Goal: Task Accomplishment & Management: Manage account settings

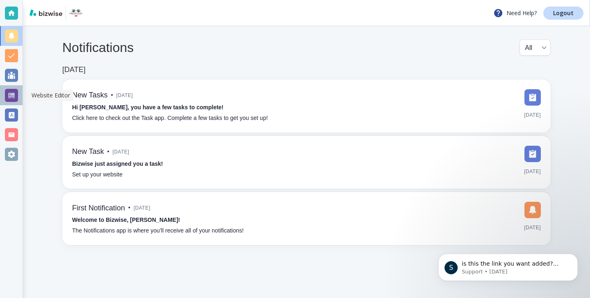
click at [18, 101] on div at bounding box center [11, 96] width 23 height 20
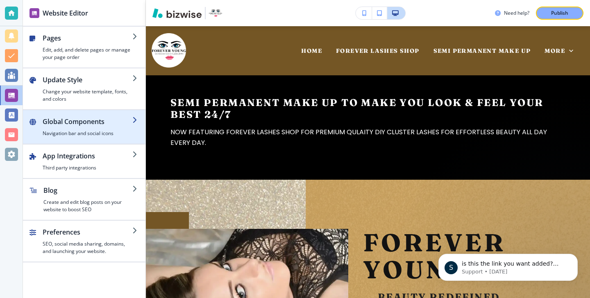
click at [114, 143] on div "button" at bounding box center [84, 140] width 123 height 7
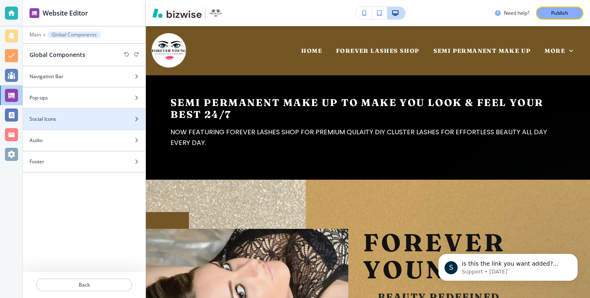
click at [100, 116] on div "Social Icons" at bounding box center [75, 119] width 105 height 7
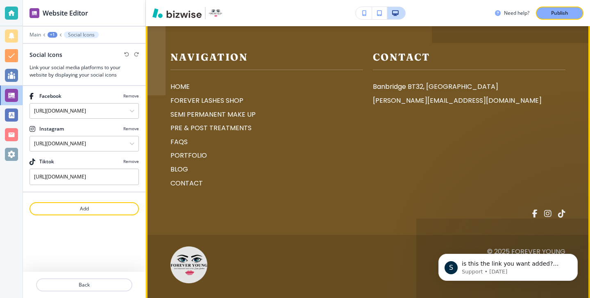
scroll to position [5028, 0]
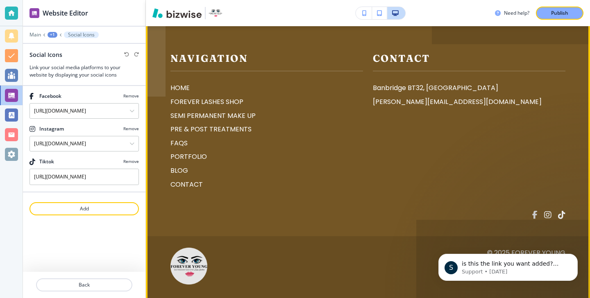
click at [537, 211] on span at bounding box center [535, 215] width 5 height 8
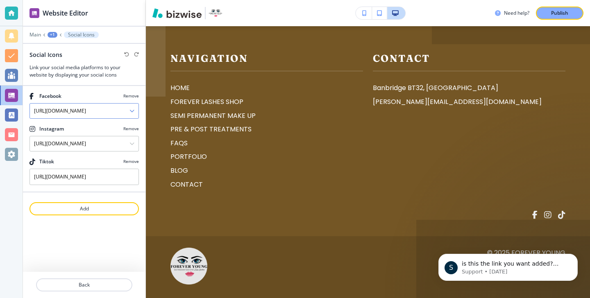
click at [106, 114] on input "https://www.facebook.com/forevernipmu" at bounding box center [80, 111] width 100 height 14
paste input "young"
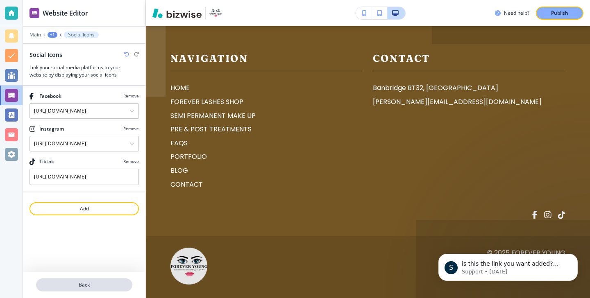
type input "https://www.facebook.com/foreveryoungnipmu"
click at [105, 284] on p "Back" at bounding box center [84, 285] width 95 height 7
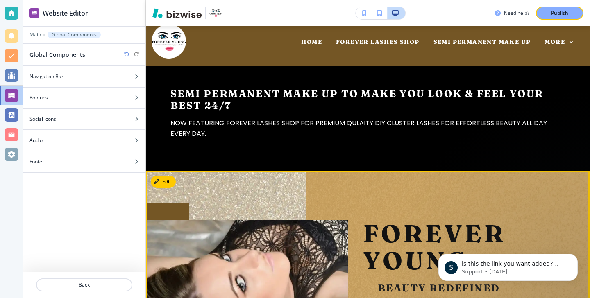
scroll to position [0, 0]
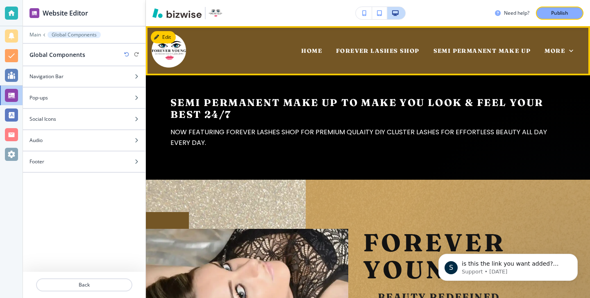
click at [313, 55] on div "HOME" at bounding box center [311, 50] width 35 height 33
click at [310, 54] on span "HOME" at bounding box center [311, 50] width 21 height 7
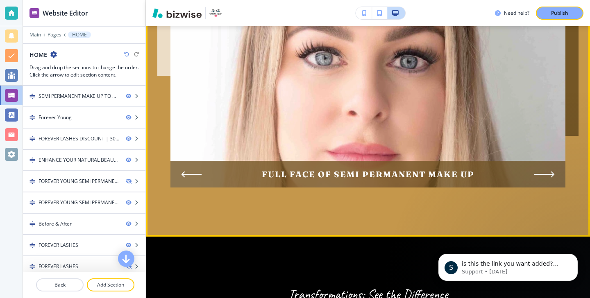
scroll to position [1304, 0]
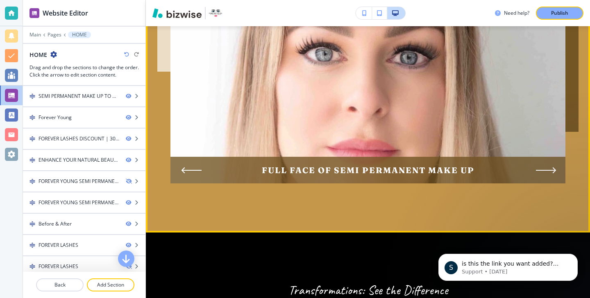
click at [536, 167] on icon "Next Slide" at bounding box center [546, 170] width 20 height 7
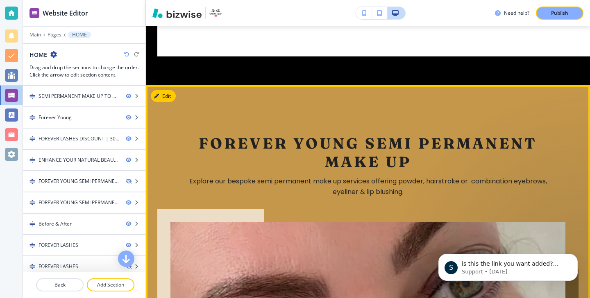
scroll to position [1031, 0]
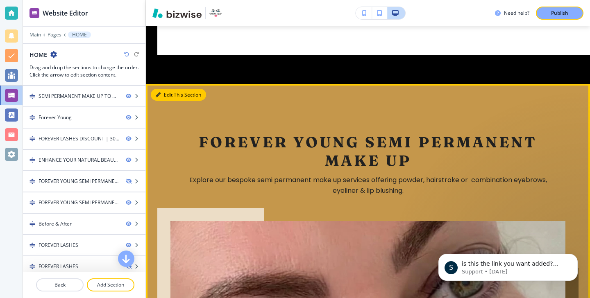
click at [170, 87] on div "Edit This Section FOREVER YOUNG SEMI PERMANENT MAKE UP Explore our bespoke semi…" at bounding box center [368, 294] width 444 height 421
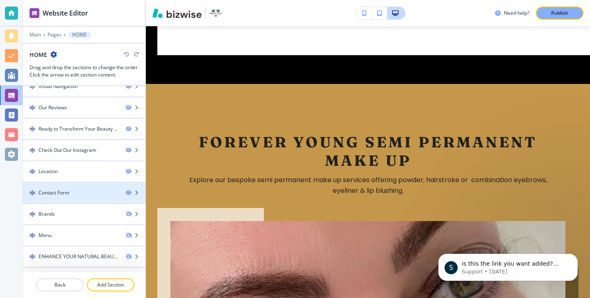
scroll to position [262, 0]
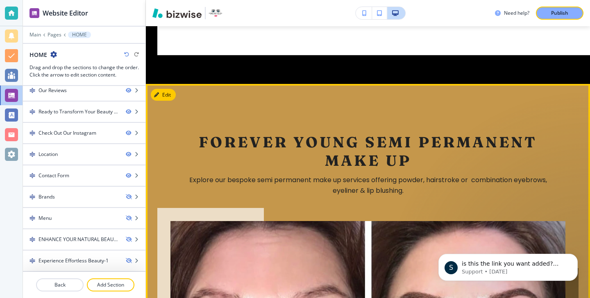
click at [172, 95] on div "FOREVER YOUNG SEMI PERMANENT MAKE UP Explore our bespoke semi permanent make up…" at bounding box center [368, 294] width 395 height 421
click at [170, 91] on button "Edit This Section" at bounding box center [178, 95] width 55 height 12
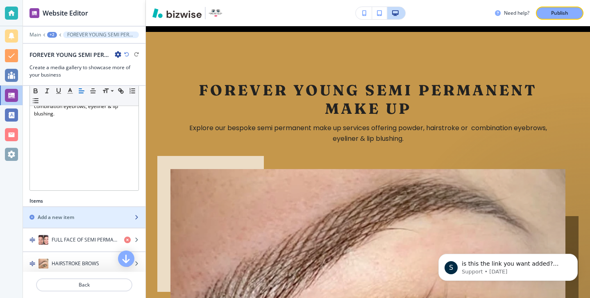
scroll to position [171, 0]
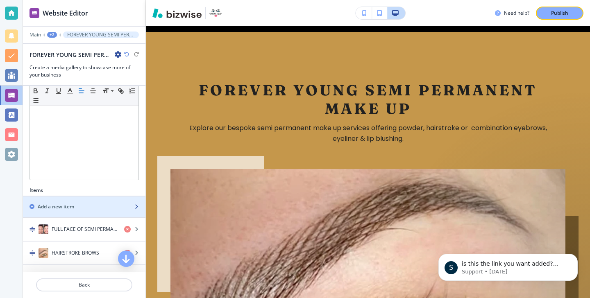
click at [80, 212] on div "button" at bounding box center [84, 214] width 123 height 7
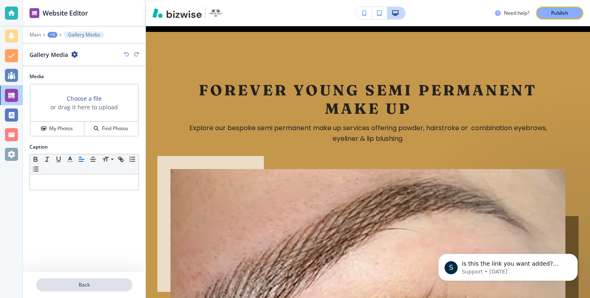
click at [88, 283] on p "Back" at bounding box center [84, 285] width 95 height 7
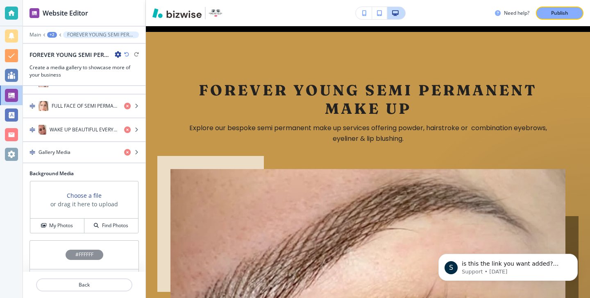
scroll to position [503, 0]
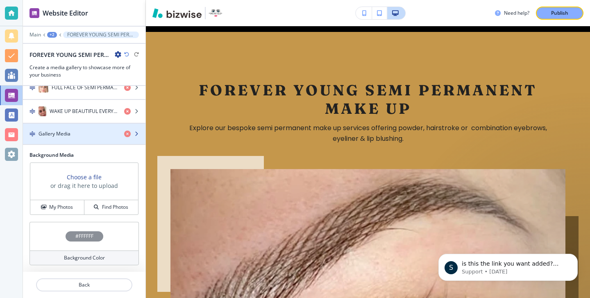
click at [128, 130] on div "Gallery Media" at bounding box center [84, 133] width 123 height 7
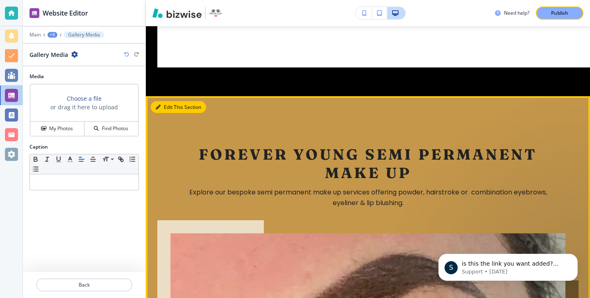
click at [166, 103] on button "Edit This Section" at bounding box center [178, 107] width 55 height 12
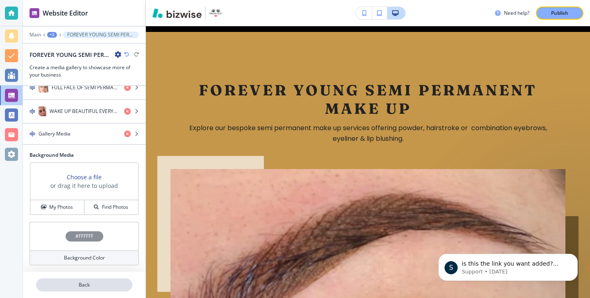
click at [89, 280] on button "Back" at bounding box center [84, 285] width 96 height 13
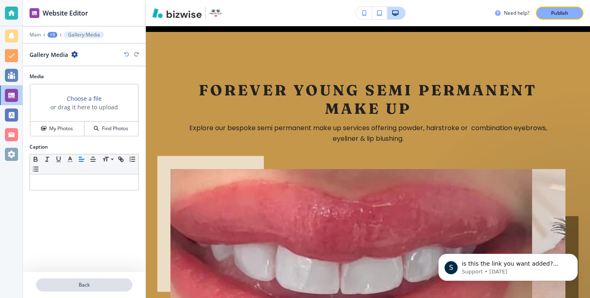
click at [96, 284] on p "Back" at bounding box center [84, 285] width 95 height 7
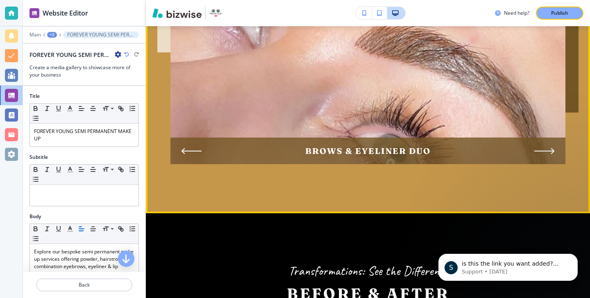
scroll to position [1316, 0]
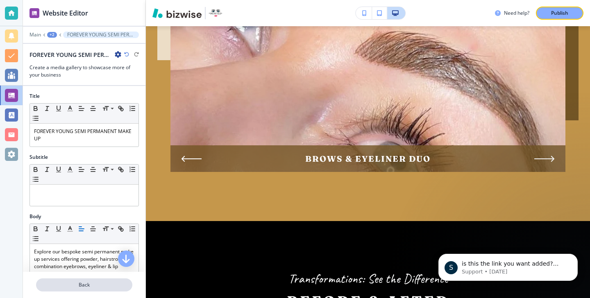
click at [98, 282] on p "Back" at bounding box center [84, 285] width 95 height 7
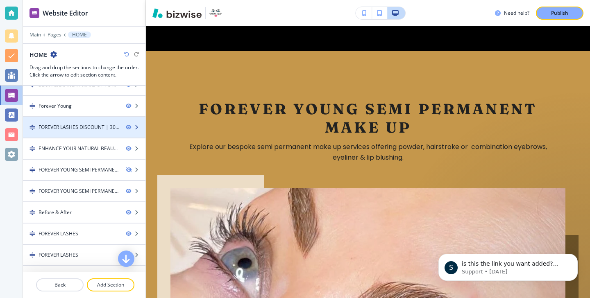
scroll to position [0, 0]
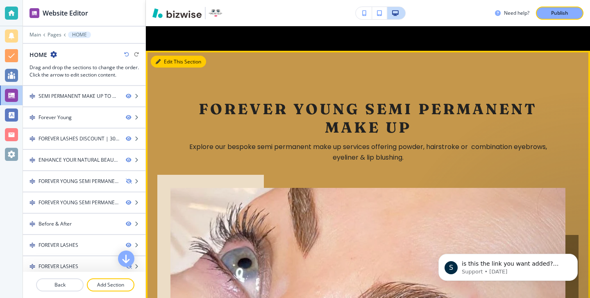
click at [173, 56] on button "Edit This Section" at bounding box center [178, 62] width 55 height 12
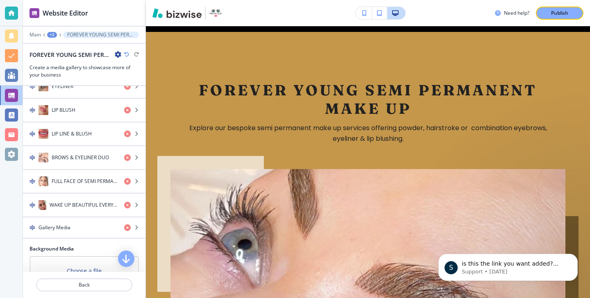
scroll to position [503, 0]
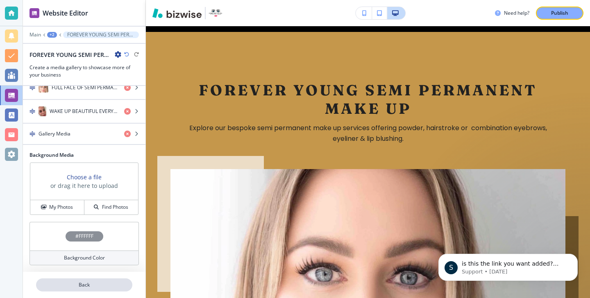
click at [96, 287] on p "Back" at bounding box center [84, 285] width 95 height 7
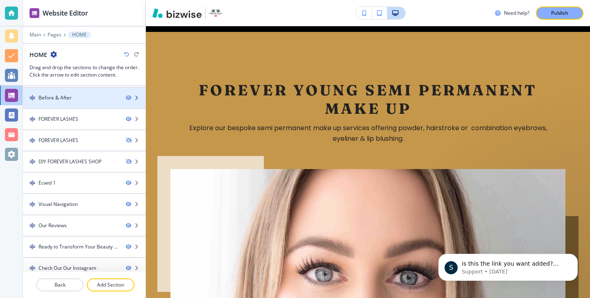
scroll to position [262, 0]
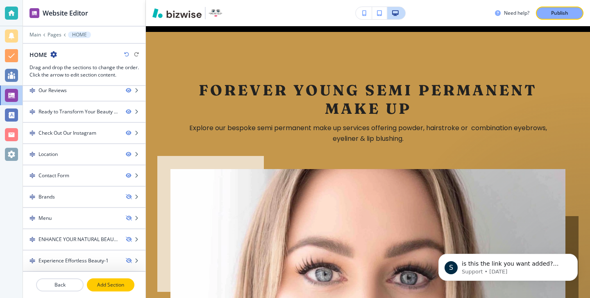
click at [114, 284] on p "Add Section" at bounding box center [111, 285] width 46 height 7
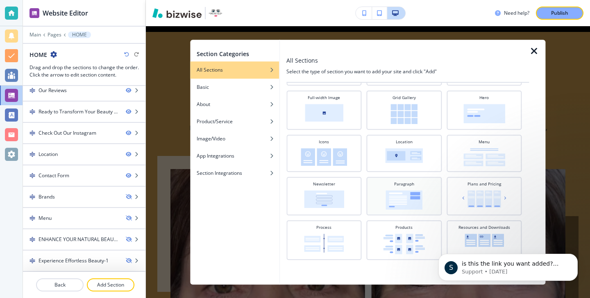
scroll to position [153, 0]
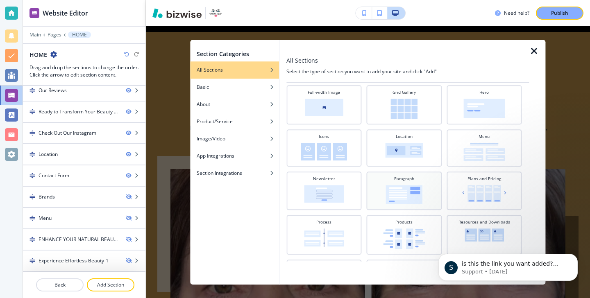
click at [423, 201] on img at bounding box center [404, 194] width 37 height 19
click at [574, 256] on icon "Dismiss notification" at bounding box center [576, 256] width 5 height 5
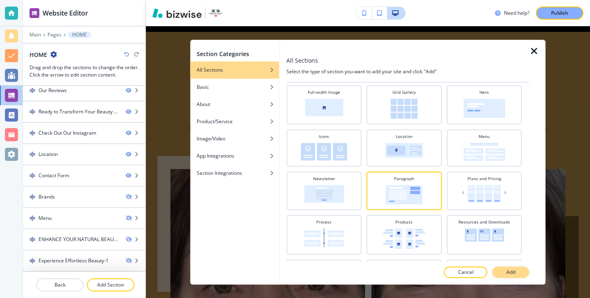
click at [524, 269] on button "Add" at bounding box center [511, 272] width 37 height 11
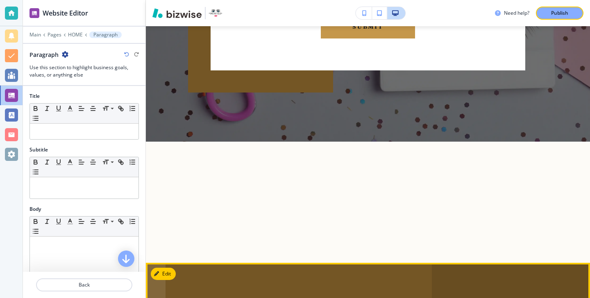
scroll to position [4884, 0]
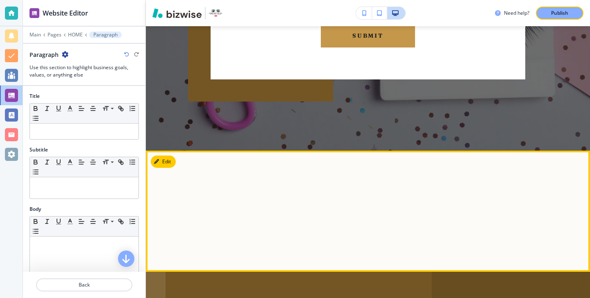
click at [172, 156] on button "Edit" at bounding box center [163, 162] width 25 height 12
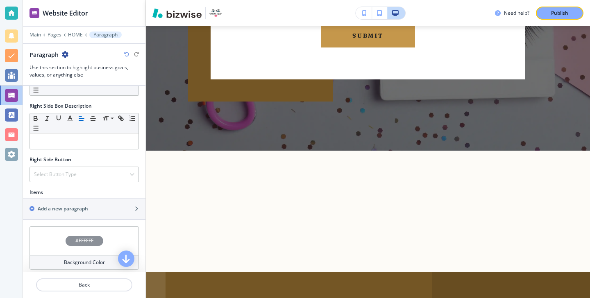
scroll to position [360, 0]
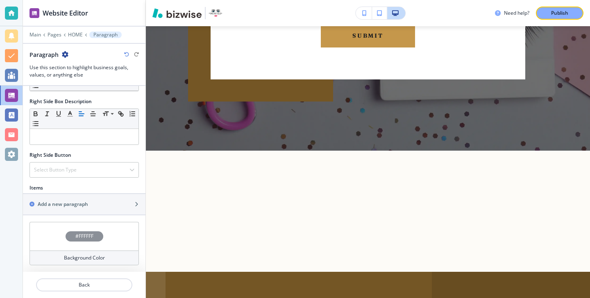
drag, startPoint x: 96, startPoint y: 199, endPoint x: 95, endPoint y: 186, distance: 13.1
click at [95, 187] on div "Items Add a new paragraph" at bounding box center [84, 199] width 123 height 31
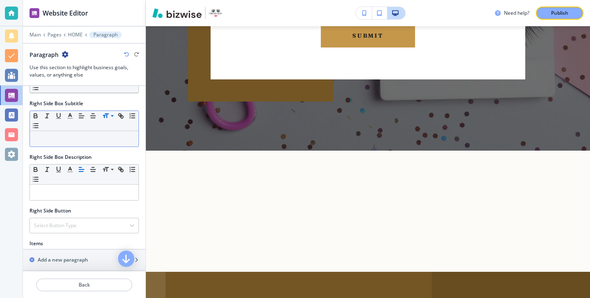
scroll to position [316, 0]
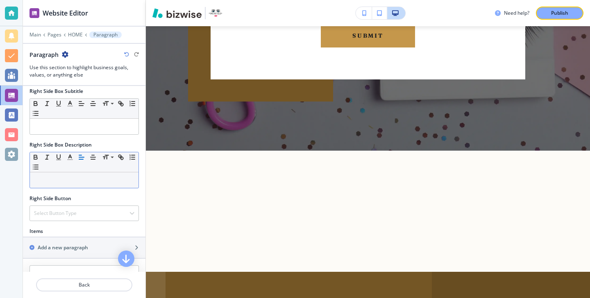
click at [105, 172] on div "Small Normal Large Huge" at bounding box center [84, 163] width 109 height 20
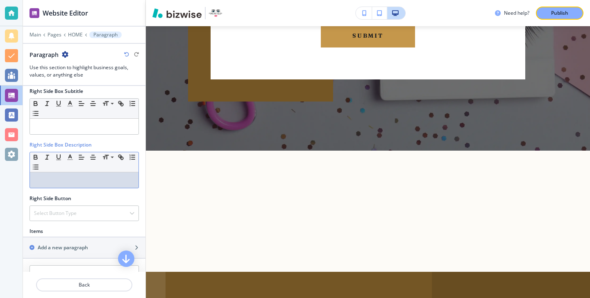
click at [105, 175] on div at bounding box center [84, 181] width 109 height 16
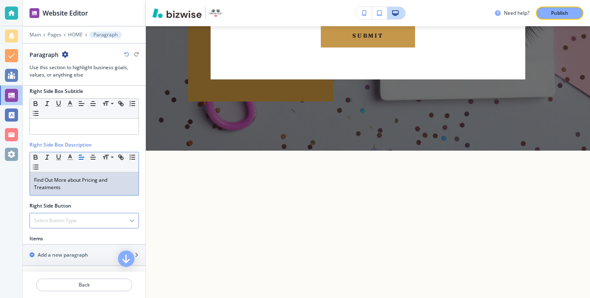
click at [50, 221] on h4 "Select Button Type" at bounding box center [55, 220] width 43 height 7
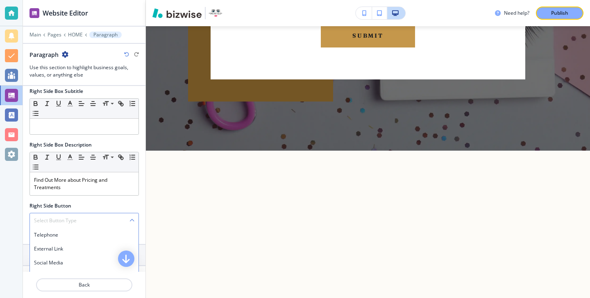
scroll to position [367, 0]
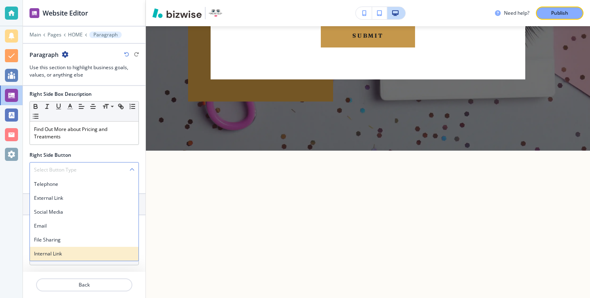
click at [83, 249] on div "Internal Link" at bounding box center [84, 254] width 109 height 14
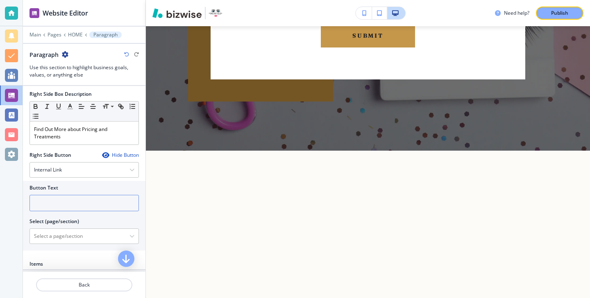
click at [98, 207] on input "text" at bounding box center [84, 203] width 109 height 16
click at [82, 206] on input "Pricing and Treat Ments" at bounding box center [84, 203] width 109 height 16
type input "Pricing and Treatments"
click at [77, 234] on \(page\/section\) "Manual Input" at bounding box center [80, 237] width 100 height 14
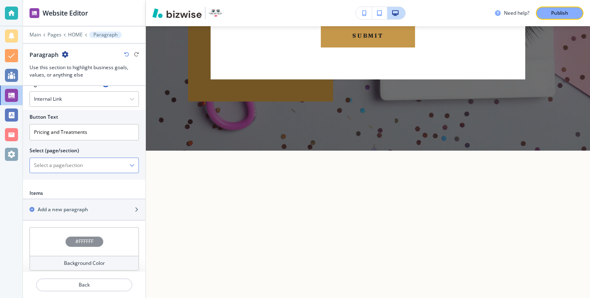
click at [121, 169] on \(page\/section\) "Manual Input" at bounding box center [80, 166] width 100 height 14
click at [128, 169] on \(page\/section\) "Manual Input" at bounding box center [80, 166] width 100 height 14
click at [132, 164] on icon "button" at bounding box center [132, 165] width 5 height 5
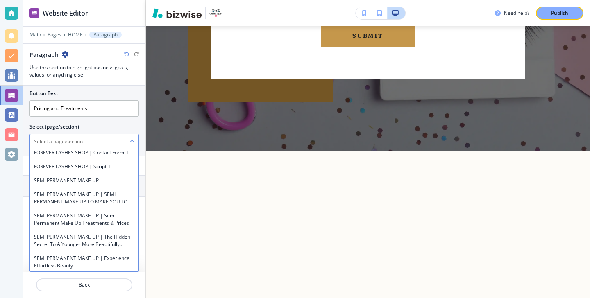
scroll to position [598, 0]
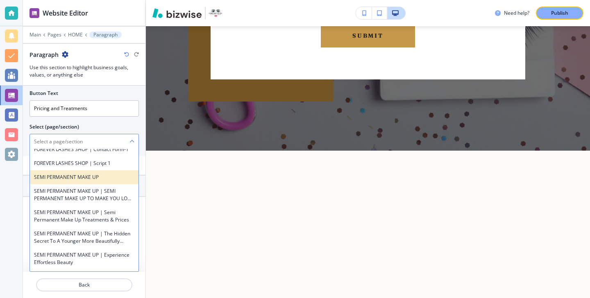
click at [110, 174] on h4 "SEMI PERMANENT MAKE UP" at bounding box center [84, 177] width 100 height 7
type \(page\/section\) "SEMI PERMANENT MAKE UP"
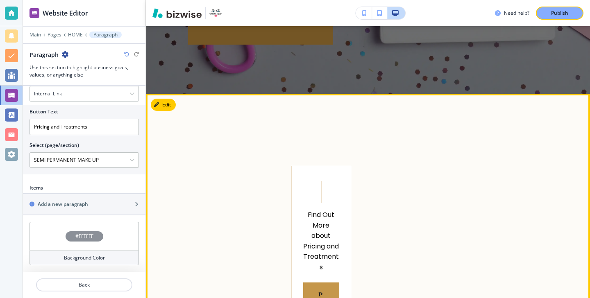
scroll to position [4941, 0]
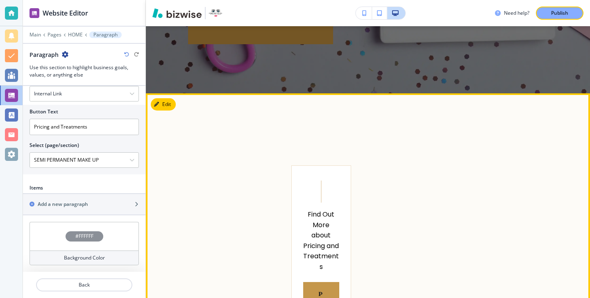
drag, startPoint x: 298, startPoint y: 178, endPoint x: 328, endPoint y: 178, distance: 30.3
click at [162, 101] on button "Edit This Section" at bounding box center [178, 104] width 55 height 12
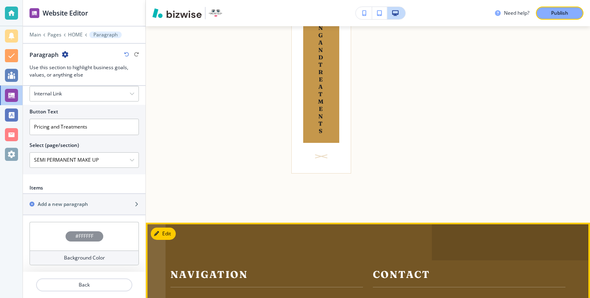
scroll to position [5271, 0]
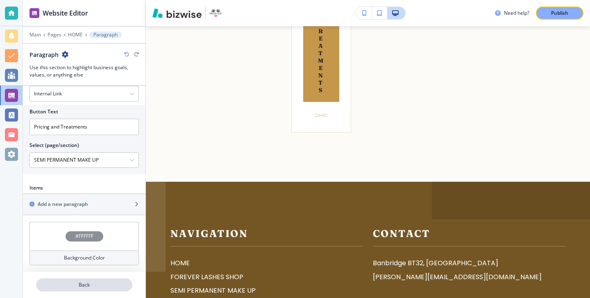
click at [125, 291] on button "Back" at bounding box center [84, 285] width 96 height 13
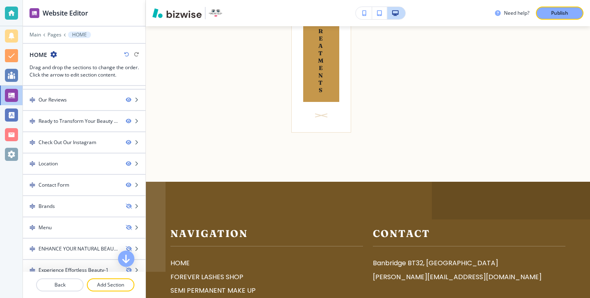
scroll to position [283, 0]
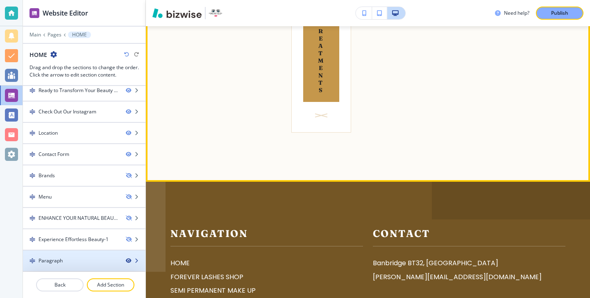
click at [127, 262] on icon "button" at bounding box center [128, 261] width 5 height 5
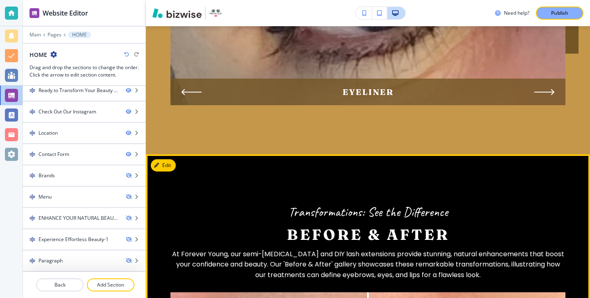
scroll to position [1380, 0]
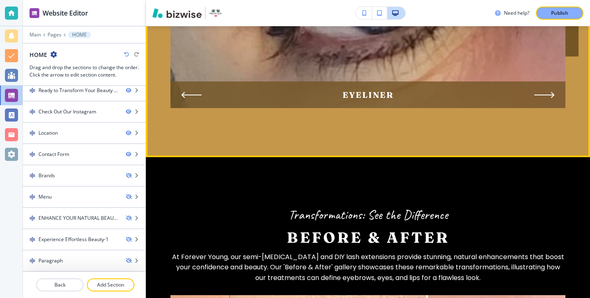
click at [546, 83] on div "EYELINER" at bounding box center [368, 95] width 395 height 27
click at [546, 84] on div "EYELINER" at bounding box center [368, 95] width 395 height 27
click at [546, 92] on icon "Next Slide" at bounding box center [546, 95] width 20 height 7
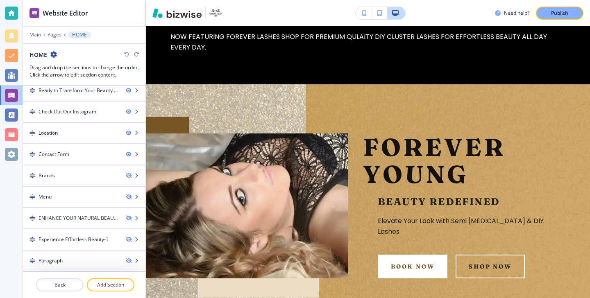
scroll to position [0, 0]
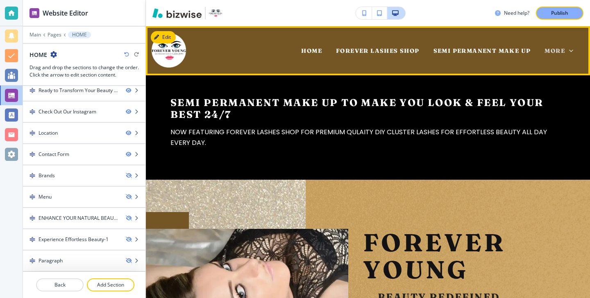
click at [548, 54] on span "More" at bounding box center [555, 50] width 20 height 7
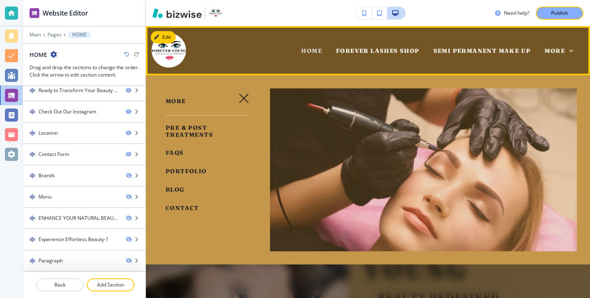
click at [319, 48] on span "HOME" at bounding box center [311, 50] width 21 height 7
click at [321, 56] on div "HOME" at bounding box center [311, 50] width 35 height 33
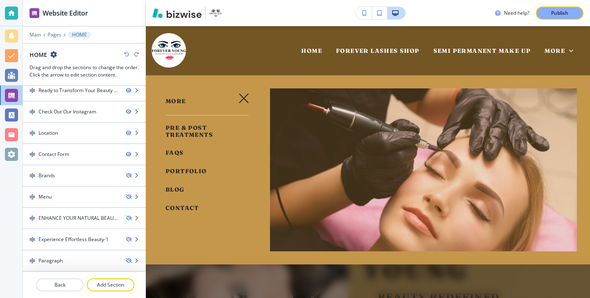
click at [243, 94] on icon "button" at bounding box center [244, 98] width 10 height 10
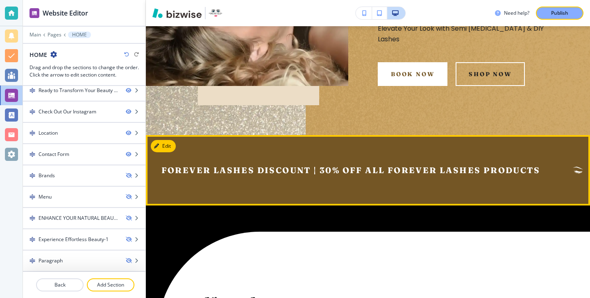
scroll to position [274, 0]
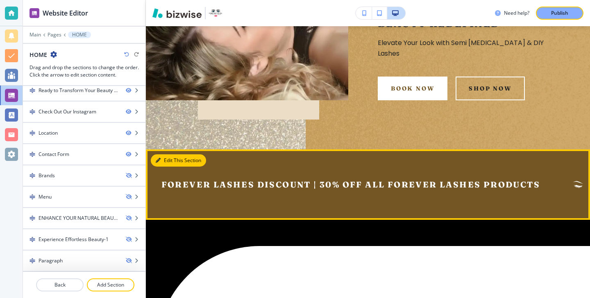
click at [172, 158] on button "Edit This Section" at bounding box center [178, 161] width 55 height 12
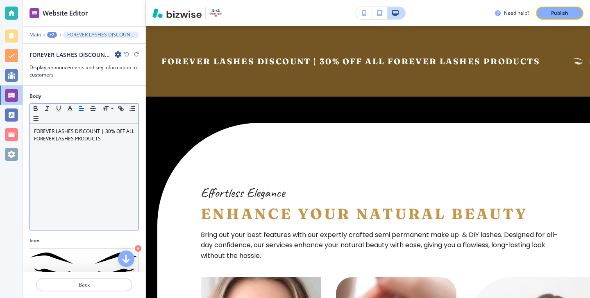
scroll to position [86, 0]
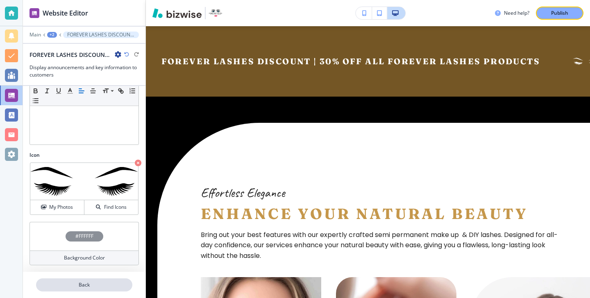
click at [111, 283] on p "Back" at bounding box center [84, 285] width 95 height 7
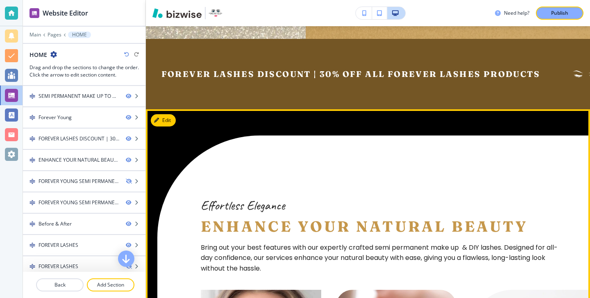
scroll to position [294, 0]
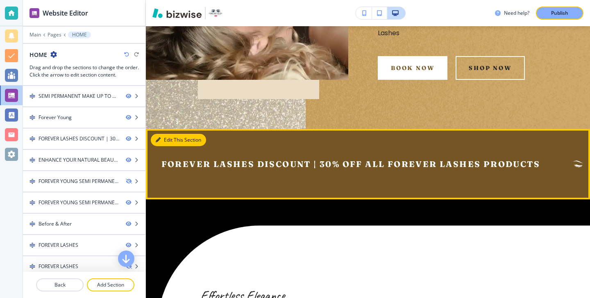
click at [160, 136] on button "Edit This Section" at bounding box center [178, 140] width 55 height 12
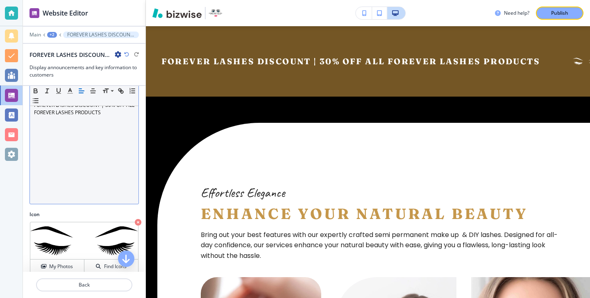
scroll to position [0, 0]
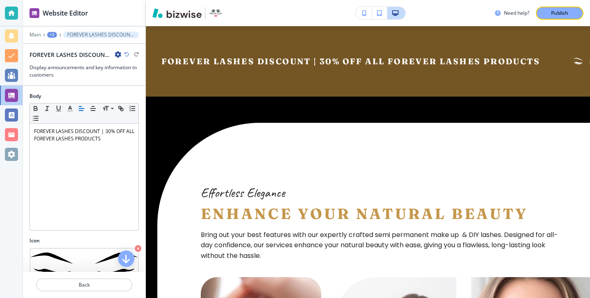
click at [119, 53] on icon "button" at bounding box center [118, 54] width 7 height 7
click at [130, 82] on p "Duplicate Section" at bounding box center [141, 83] width 42 height 7
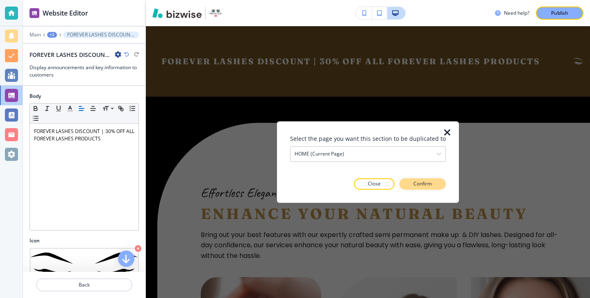
click at [414, 184] on p "Confirm" at bounding box center [423, 184] width 18 height 7
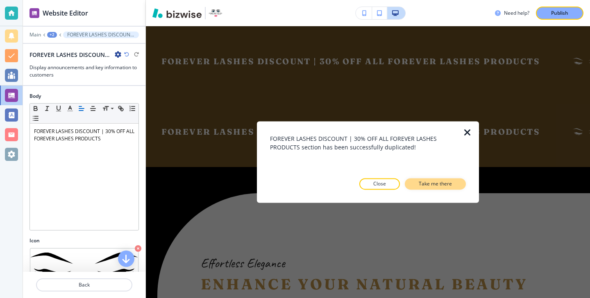
click at [412, 186] on button "Take me there" at bounding box center [435, 184] width 61 height 11
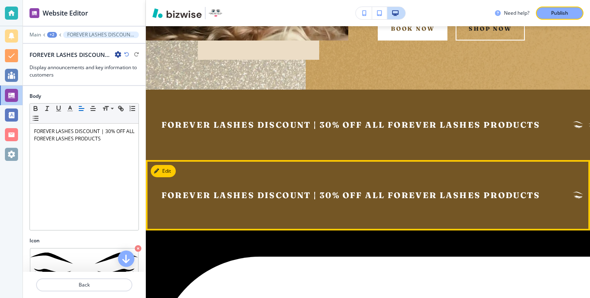
scroll to position [328, 0]
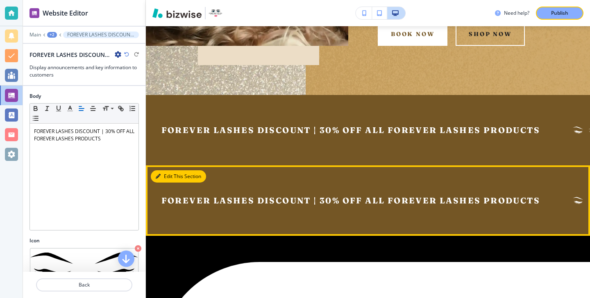
click at [174, 175] on button "Edit This Section" at bounding box center [178, 177] width 55 height 12
click at [171, 174] on button "Edit This Section" at bounding box center [178, 177] width 55 height 12
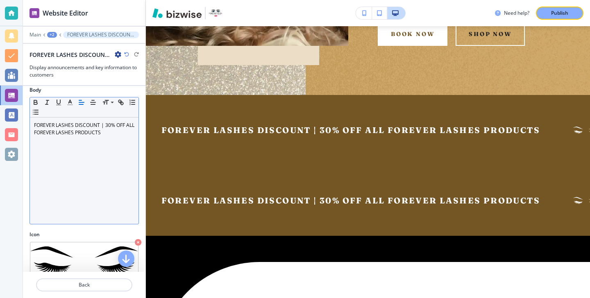
scroll to position [0, 0]
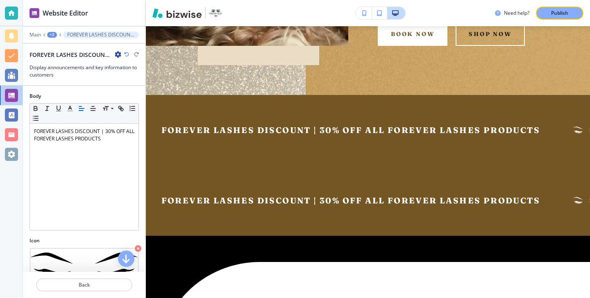
click at [117, 50] on div "FOREVER LASHES DISCOUNT | 30% OFF ALL FOREVER LASHES PRODUCTS-1" at bounding box center [76, 54] width 92 height 9
click at [117, 52] on icon "button" at bounding box center [118, 54] width 7 height 7
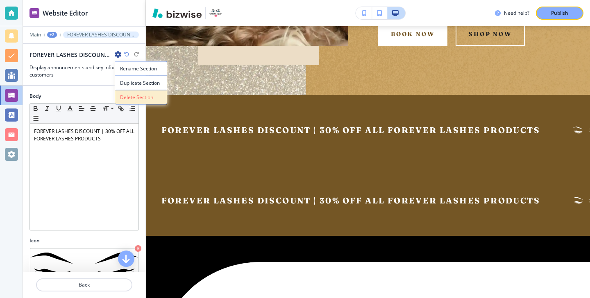
click at [127, 97] on p "Delete Section" at bounding box center [141, 97] width 42 height 7
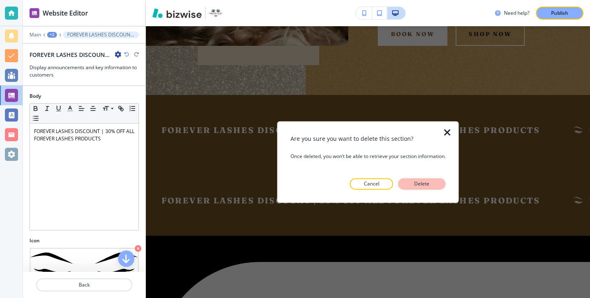
click at [439, 189] on button "Delete" at bounding box center [422, 184] width 48 height 11
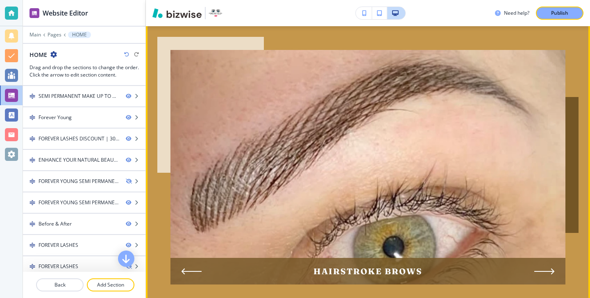
scroll to position [1229, 0]
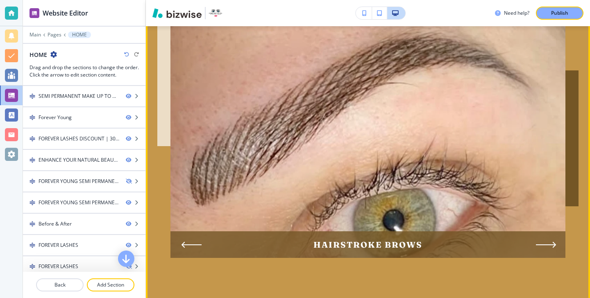
click at [545, 242] on icon "Next Slide" at bounding box center [546, 245] width 20 height 7
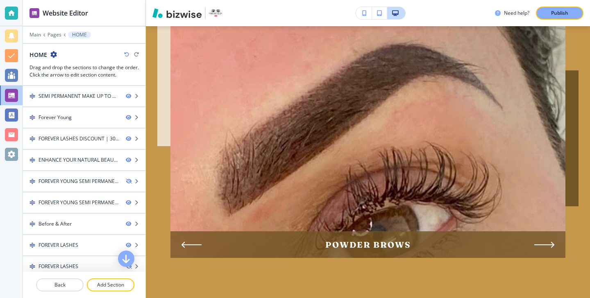
click at [540, 244] on div "POWDER BROWS" at bounding box center [368, 245] width 395 height 27
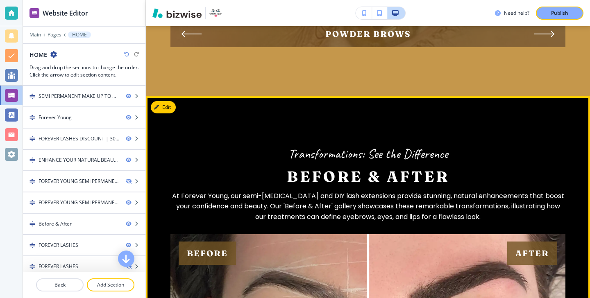
scroll to position [1480, 0]
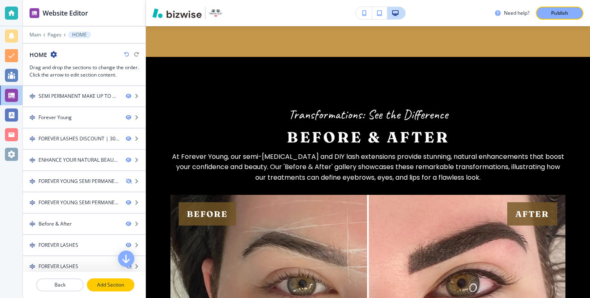
click at [121, 287] on p "Add Section" at bounding box center [111, 285] width 46 height 7
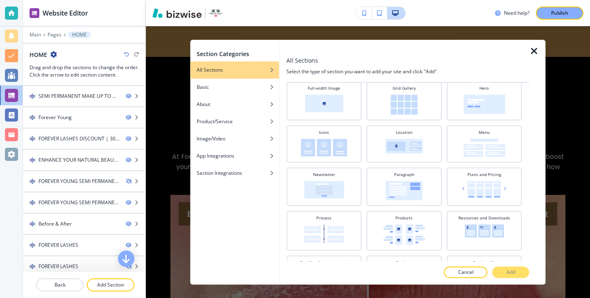
scroll to position [0, 0]
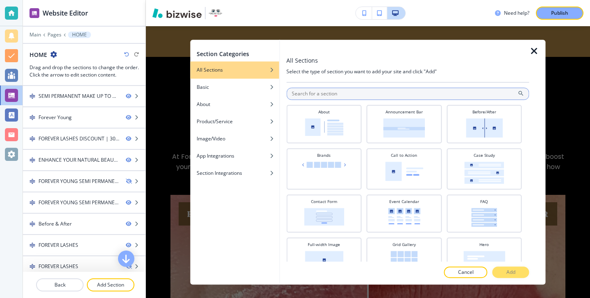
click at [360, 91] on input "text" at bounding box center [408, 94] width 243 height 12
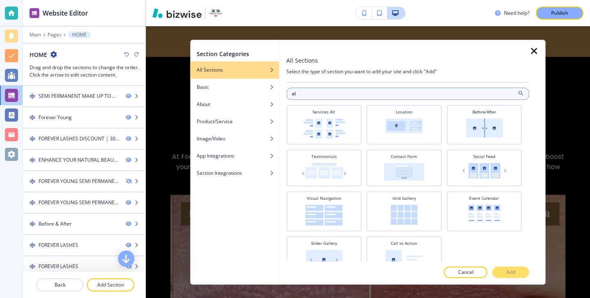
type input "a"
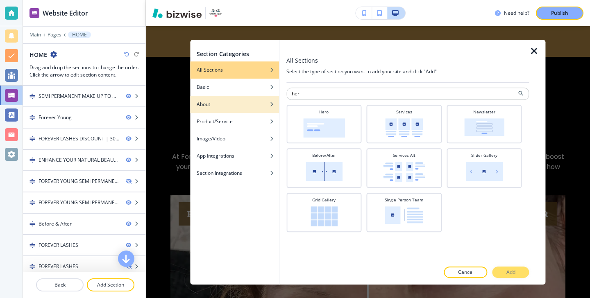
type input "her"
click at [235, 100] on div "button" at bounding box center [234, 98] width 89 height 5
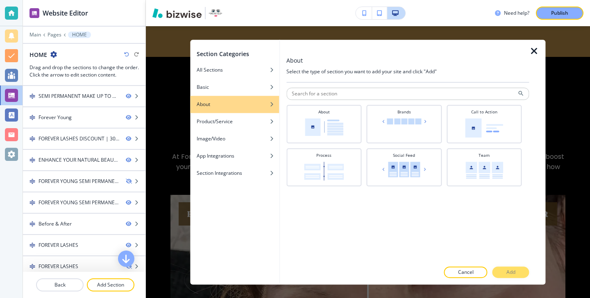
click at [248, 112] on div "button" at bounding box center [234, 110] width 89 height 5
click at [248, 120] on div "Product/Service" at bounding box center [234, 121] width 89 height 7
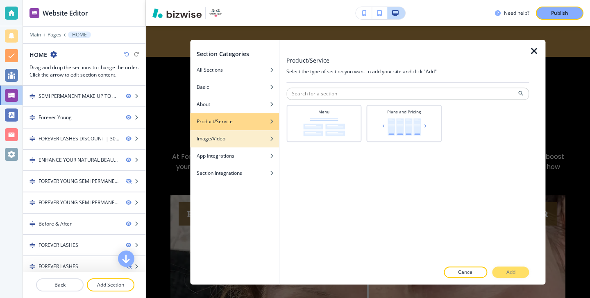
click at [261, 137] on div "Image/Video" at bounding box center [234, 138] width 89 height 7
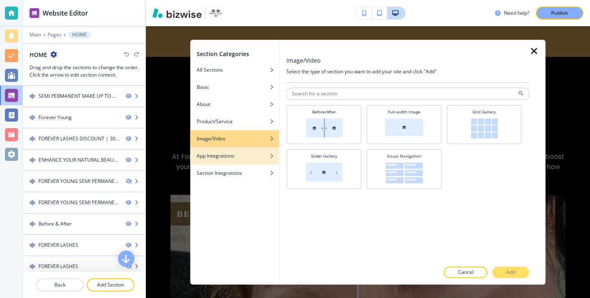
click at [261, 154] on div "App Integrations" at bounding box center [234, 156] width 89 height 7
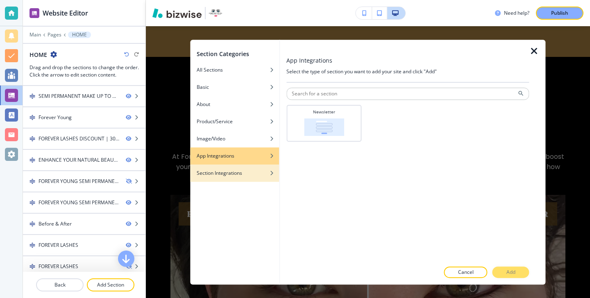
click at [256, 170] on div "Section Integrations" at bounding box center [234, 173] width 89 height 7
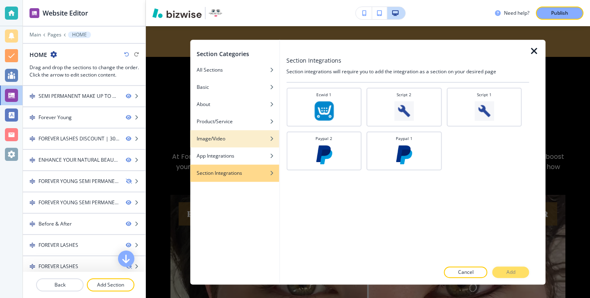
click at [257, 138] on div "Image/Video" at bounding box center [234, 138] width 89 height 7
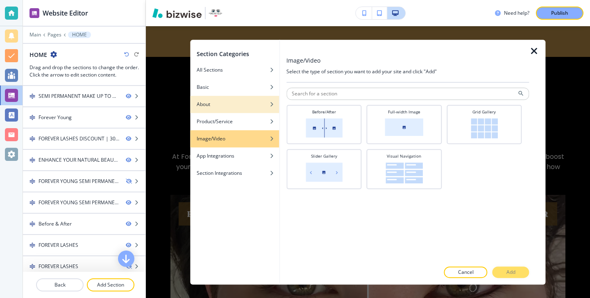
click at [264, 100] on div "button" at bounding box center [234, 98] width 89 height 5
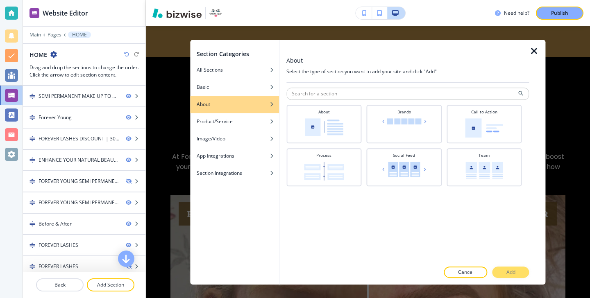
click at [246, 97] on div "button" at bounding box center [234, 98] width 89 height 5
click at [257, 86] on div "Basic" at bounding box center [234, 87] width 89 height 7
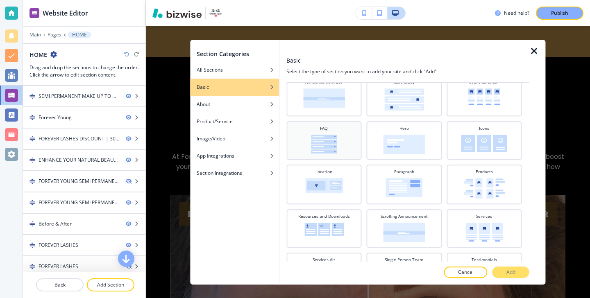
scroll to position [61, 0]
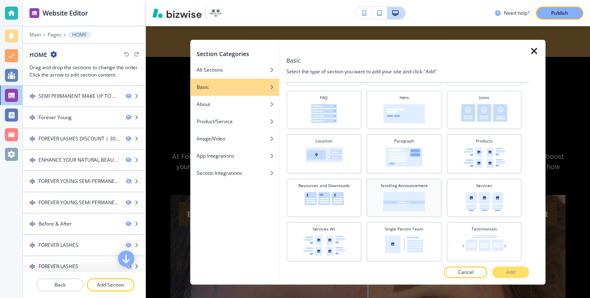
click at [424, 210] on img at bounding box center [404, 201] width 42 height 19
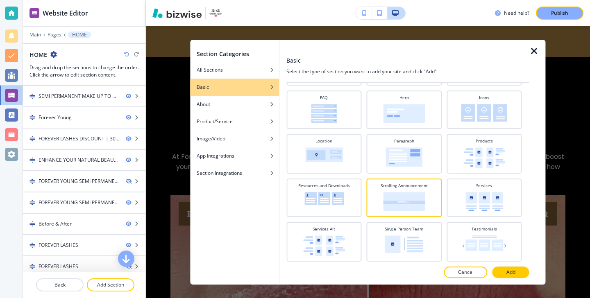
click at [453, 271] on button "Cancel" at bounding box center [465, 272] width 43 height 11
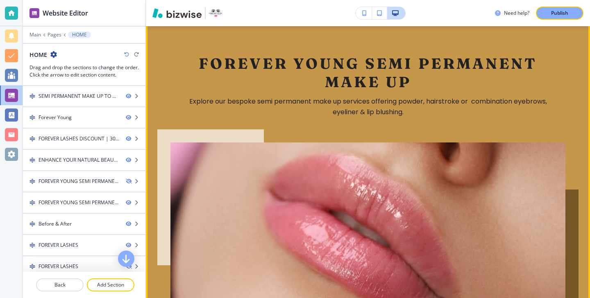
scroll to position [1035, 0]
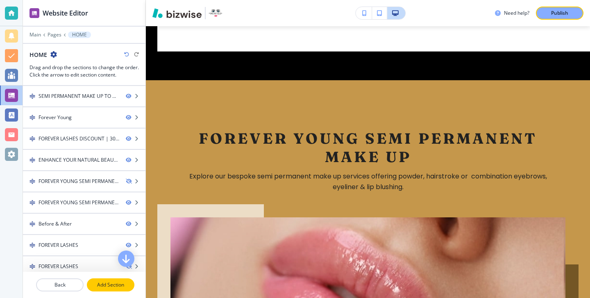
click at [104, 287] on p "Add Section" at bounding box center [111, 285] width 46 height 7
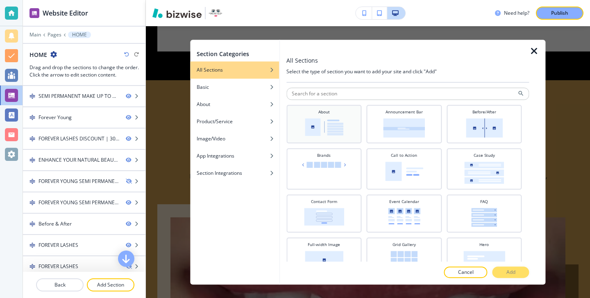
click at [339, 123] on img at bounding box center [324, 127] width 39 height 18
click at [512, 269] on p "Add" at bounding box center [511, 272] width 9 height 7
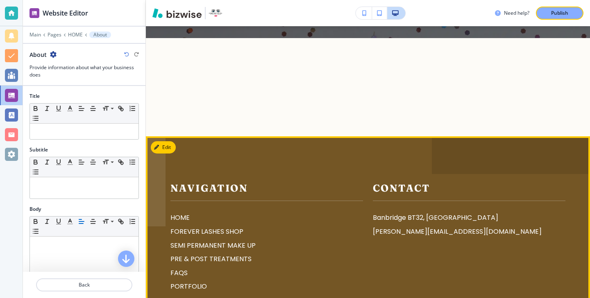
scroll to position [5003, 0]
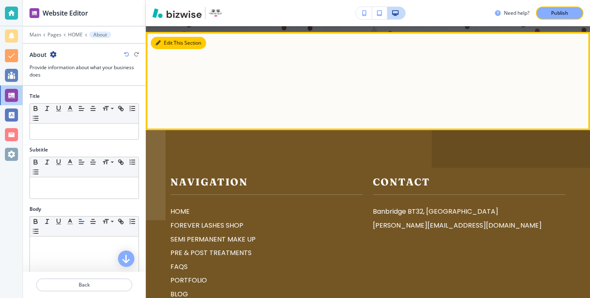
click at [167, 42] on button "Edit This Section" at bounding box center [178, 43] width 55 height 12
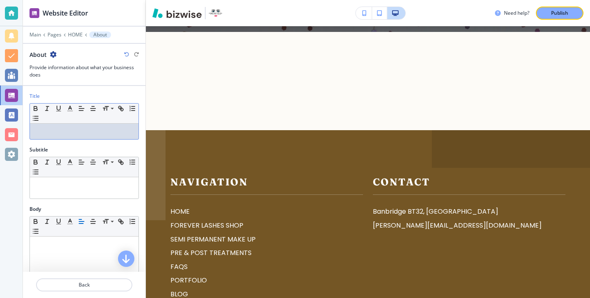
click at [106, 130] on p at bounding box center [84, 131] width 100 height 7
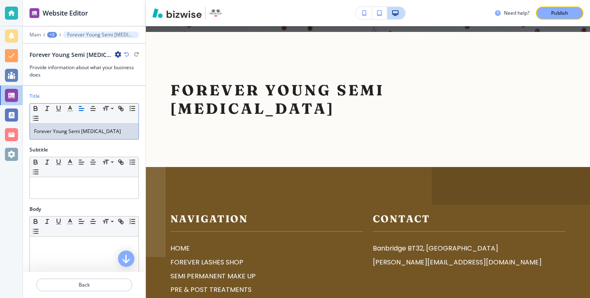
drag, startPoint x: 128, startPoint y: 130, endPoint x: 15, endPoint y: 134, distance: 113.2
click at [16, 134] on div "Website Editor Main +2 Forever Young Semi Permanent Makeup Forever Young Semi P…" at bounding box center [295, 149] width 590 height 298
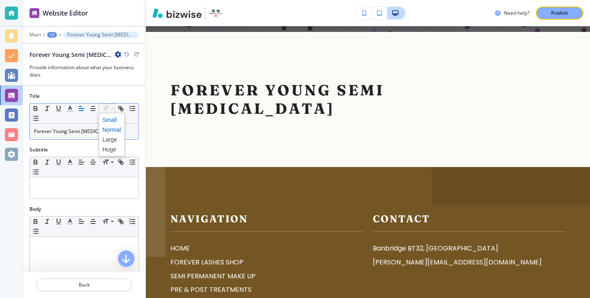
click at [114, 124] on span at bounding box center [111, 120] width 18 height 10
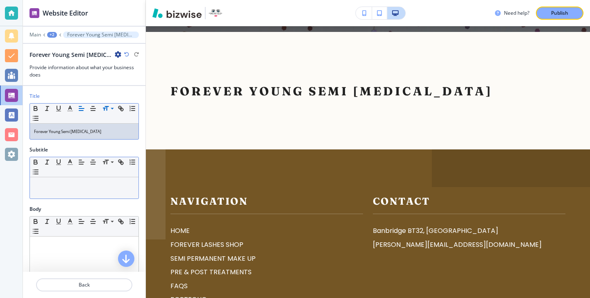
click at [95, 194] on div at bounding box center [84, 188] width 109 height 21
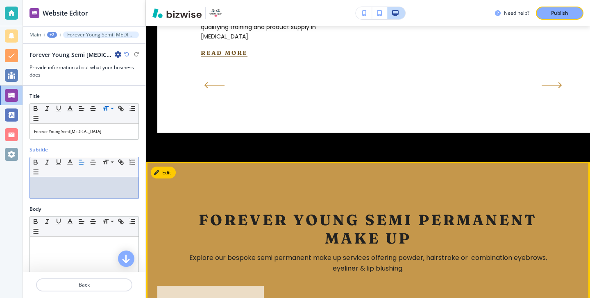
scroll to position [1013, 0]
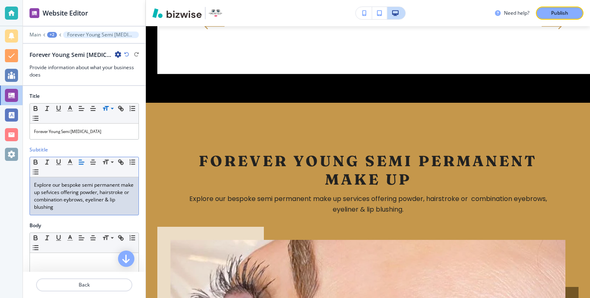
click at [71, 200] on p "Explore our bespoke semi permanent make up sefvices offering powder, hairstroke…" at bounding box center [84, 197] width 100 height 30
click at [55, 192] on p "Explore our bespoke semi permanent make up sefvices offering powder, hairstroke…" at bounding box center [84, 197] width 100 height 30
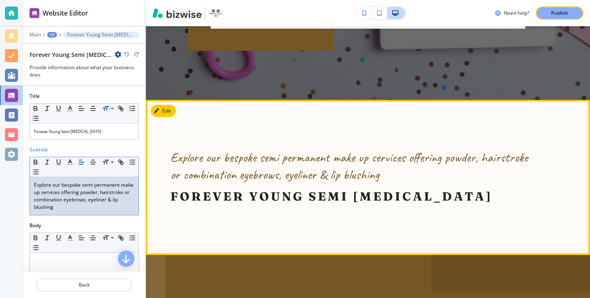
scroll to position [4959, 0]
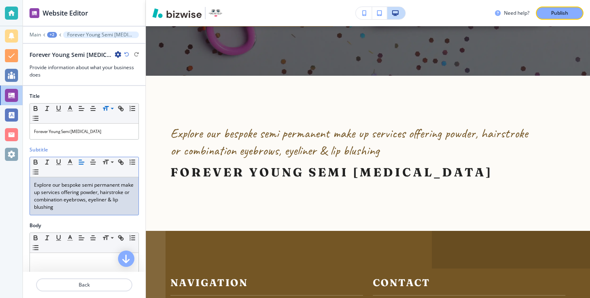
click at [99, 203] on p "Explore our bespoke semi permanent make up services offering powder, hairstroke…" at bounding box center [84, 197] width 100 height 30
click at [98, 205] on p "Explore our bespoke semi permanent make up services offering powder, hairstroke…" at bounding box center [84, 197] width 100 height 30
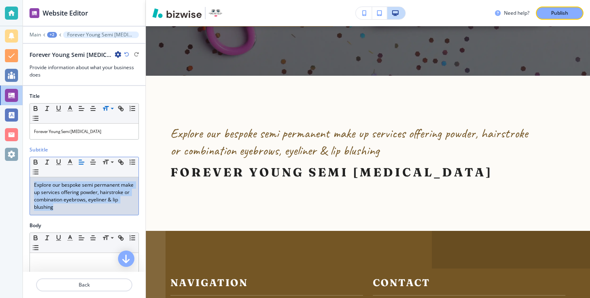
copy p "Explore our bespoke semi permanent make up services offering powder, hairstroke…"
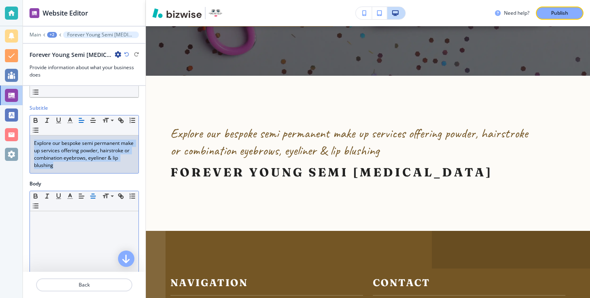
scroll to position [81, 0]
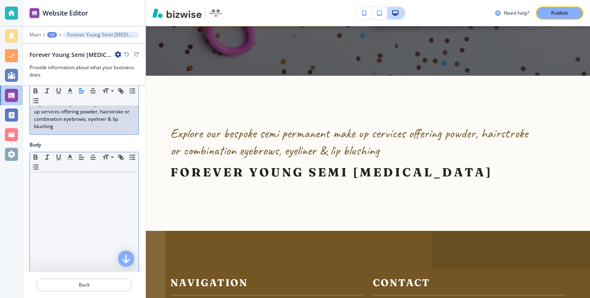
click at [87, 210] on div at bounding box center [84, 226] width 109 height 107
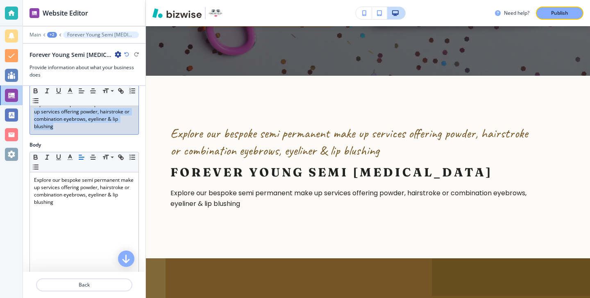
drag, startPoint x: 87, startPoint y: 129, endPoint x: 20, endPoint y: 113, distance: 68.2
click at [20, 113] on div "Website Editor Main +2 Forever Young Semi Permanent Makeup Forever Young Semi P…" at bounding box center [295, 149] width 590 height 298
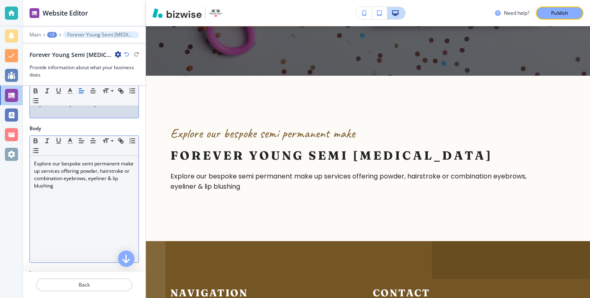
scroll to position [166, 0]
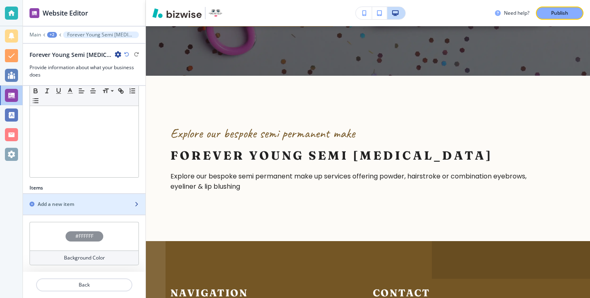
click at [122, 203] on div "Add a new item" at bounding box center [75, 204] width 105 height 7
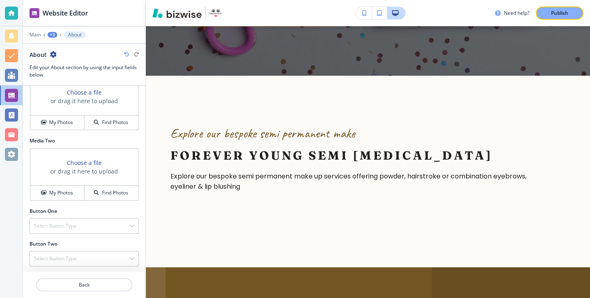
scroll to position [244, 0]
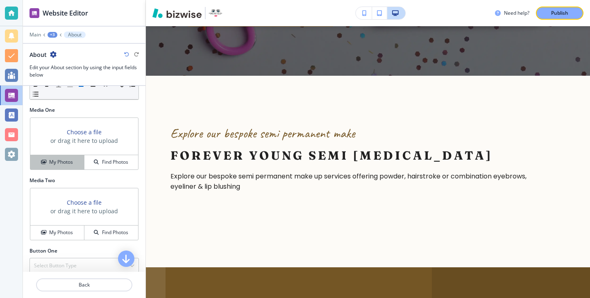
click at [74, 168] on button "My Photos" at bounding box center [57, 162] width 54 height 14
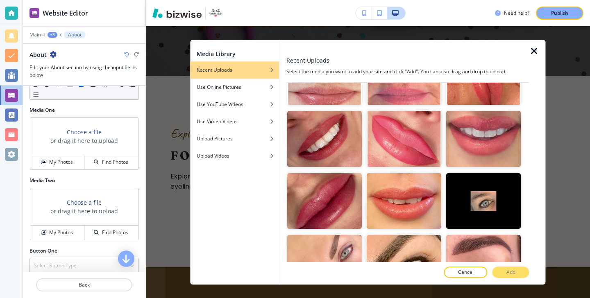
scroll to position [1196, 0]
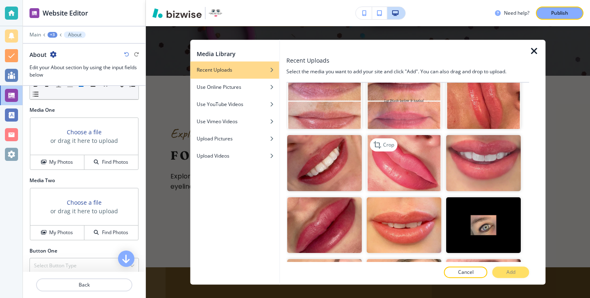
click at [436, 169] on img "button" at bounding box center [404, 163] width 75 height 56
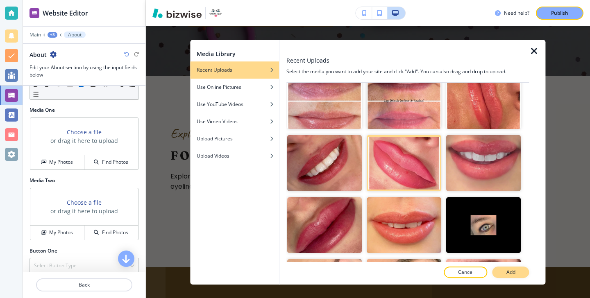
click at [515, 271] on p "Add" at bounding box center [511, 272] width 9 height 7
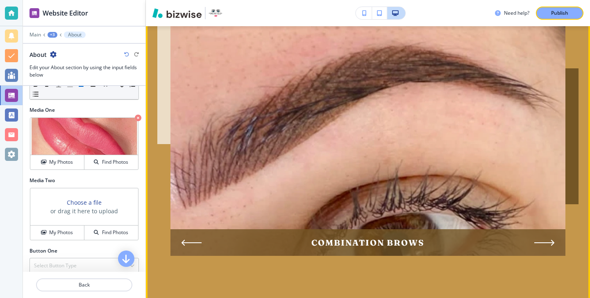
scroll to position [1315, 0]
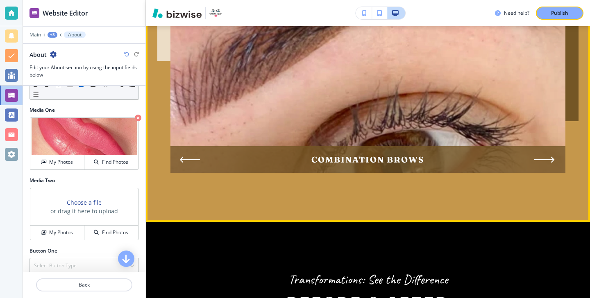
click at [185, 160] on icon "Previous Slide" at bounding box center [190, 160] width 19 height 0
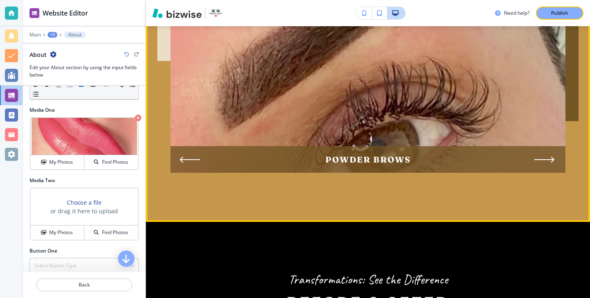
click at [188, 160] on icon "Previous Slide" at bounding box center [190, 160] width 19 height 0
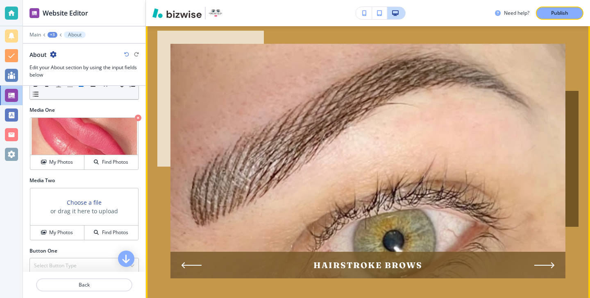
scroll to position [1206, 0]
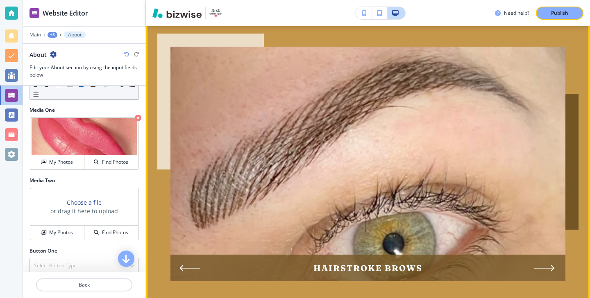
click at [197, 269] on icon "Previous Slide" at bounding box center [190, 269] width 19 height 0
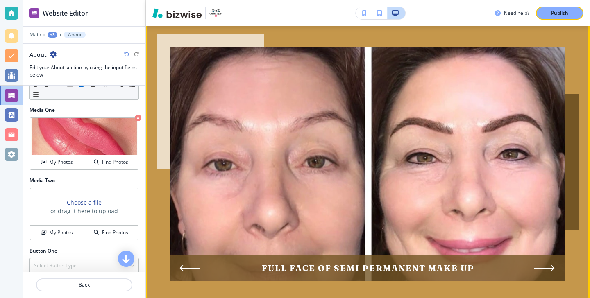
click at [198, 265] on icon "Previous Slide" at bounding box center [190, 268] width 20 height 7
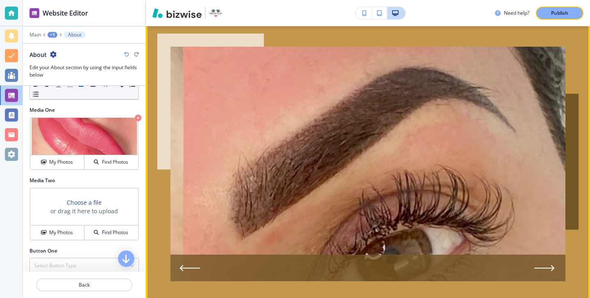
click at [198, 265] on icon "Previous Slide" at bounding box center [190, 268] width 20 height 7
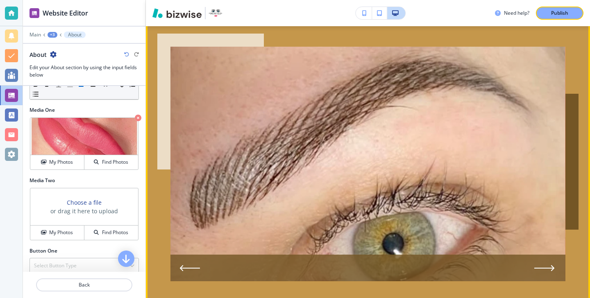
click at [198, 265] on icon "Previous Slide" at bounding box center [190, 268] width 20 height 7
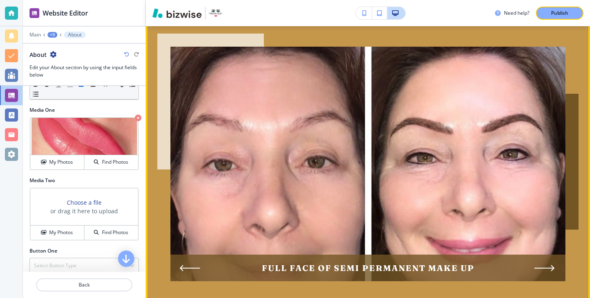
click at [198, 265] on icon "Previous Slide" at bounding box center [190, 268] width 20 height 7
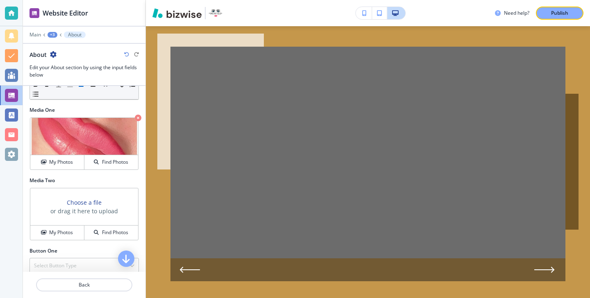
click at [198, 261] on div at bounding box center [368, 270] width 395 height 23
click at [198, 270] on icon "Previous Slide" at bounding box center [190, 270] width 19 height 0
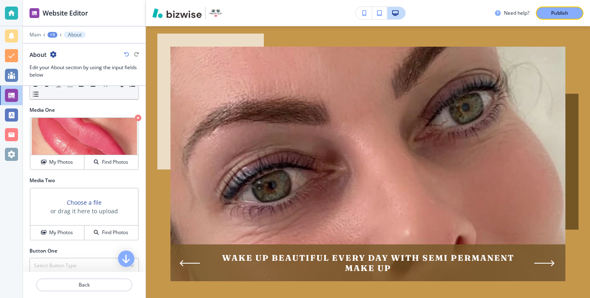
click at [198, 264] on div "WAKE UP BEAUTIFUL EVERY DAY WITH SEMI PERMANENT MAKE UP" at bounding box center [368, 263] width 395 height 37
click at [196, 262] on div "WAKE UP BEAUTIFUL EVERY DAY WITH SEMI PERMANENT MAKE UP" at bounding box center [368, 263] width 395 height 37
click at [198, 261] on div "WAKE UP BEAUTIFUL EVERY DAY WITH SEMI PERMANENT MAKE UP" at bounding box center [368, 263] width 395 height 37
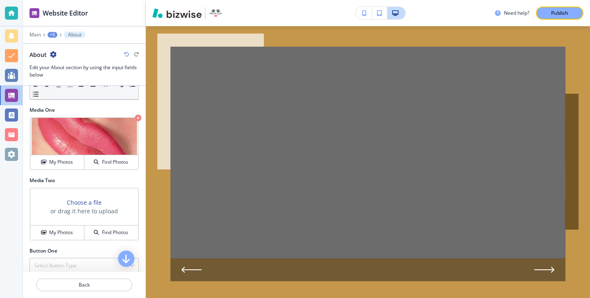
click at [200, 259] on div at bounding box center [368, 270] width 395 height 23
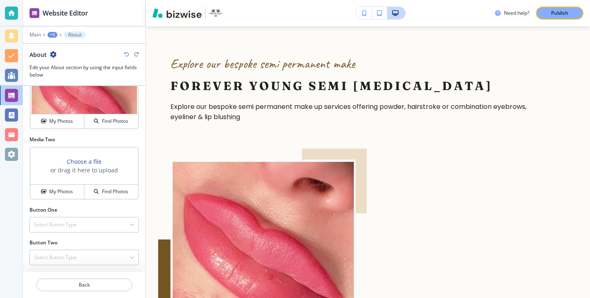
scroll to position [283, 0]
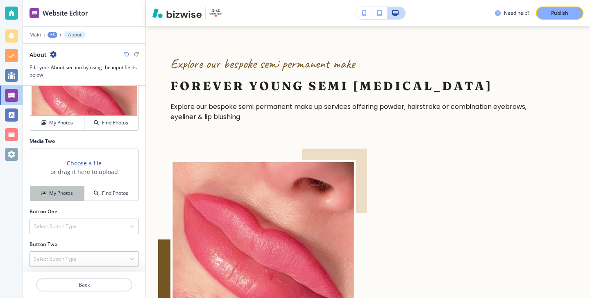
click at [68, 188] on button "My Photos" at bounding box center [57, 194] width 54 height 14
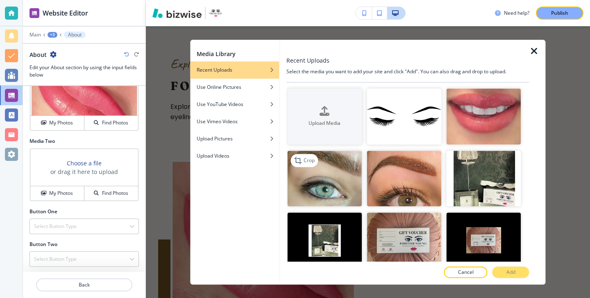
click at [342, 189] on img "button" at bounding box center [324, 179] width 75 height 56
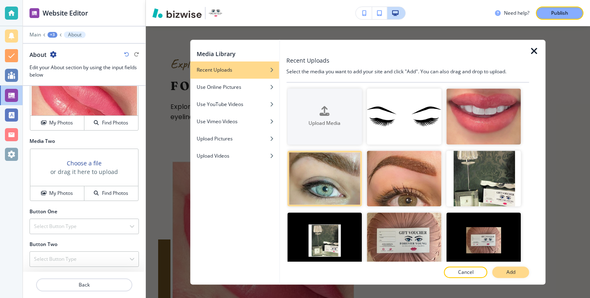
click at [502, 276] on button "Add" at bounding box center [511, 272] width 37 height 11
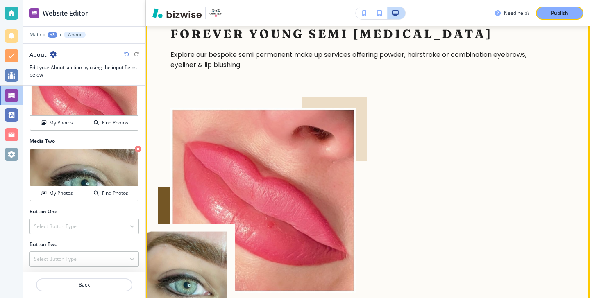
scroll to position [5110, 0]
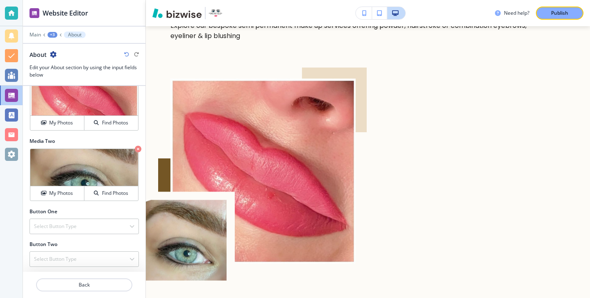
click at [109, 237] on div "Button One Select Button Type Telephone External Link Social Media Email File S…" at bounding box center [84, 224] width 123 height 33
click at [113, 235] on div "Button One Select Button Type Telephone External Link Social Media Email File S…" at bounding box center [84, 224] width 123 height 33
click at [116, 232] on div "Select Button Type" at bounding box center [84, 226] width 109 height 15
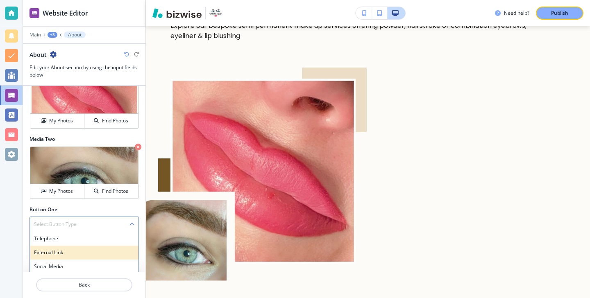
scroll to position [329, 0]
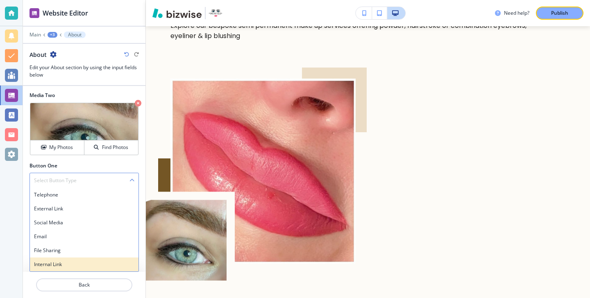
click at [94, 265] on h4 "Internal Link" at bounding box center [84, 264] width 100 height 7
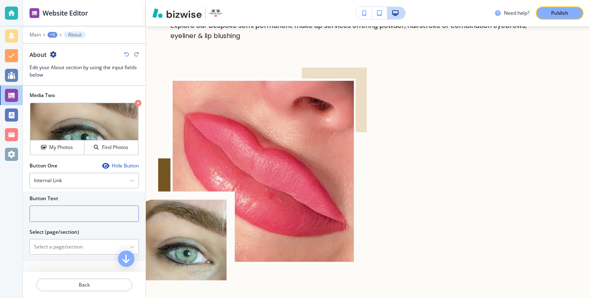
click at [94, 221] on input "text" at bounding box center [84, 214] width 109 height 16
type input "S"
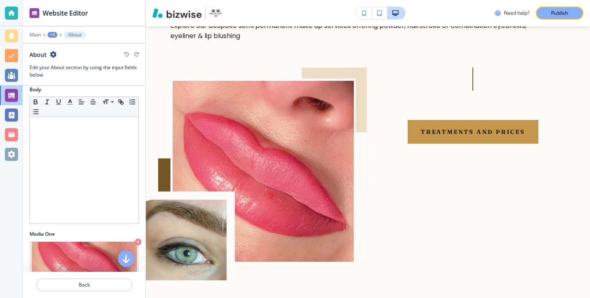
type input "Treatments and prices"
click at [106, 193] on div at bounding box center [84, 170] width 109 height 107
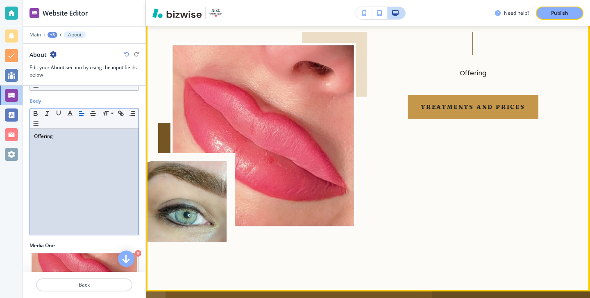
scroll to position [5145, 0]
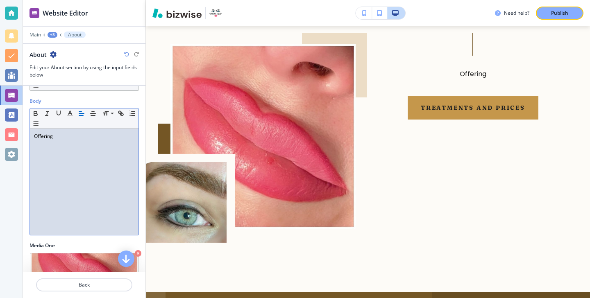
click at [80, 138] on p "Offering" at bounding box center [84, 136] width 100 height 7
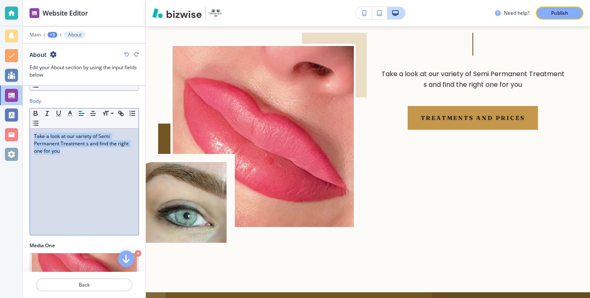
drag, startPoint x: 68, startPoint y: 153, endPoint x: 29, endPoint y: 134, distance: 43.1
click at [30, 134] on div "Small Normal Large Huge Take a look at our variety of Semi Permanent Treatment …" at bounding box center [84, 172] width 109 height 128
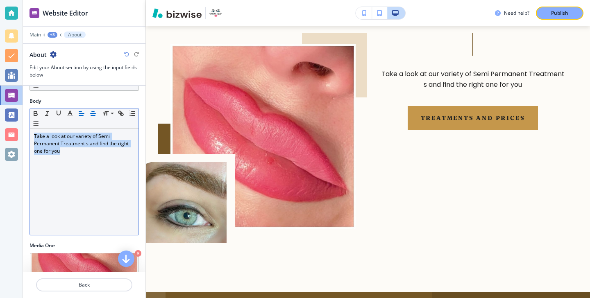
click at [93, 112] on icon "button" at bounding box center [92, 113] width 7 height 7
click at [82, 114] on icon "button" at bounding box center [81, 113] width 7 height 7
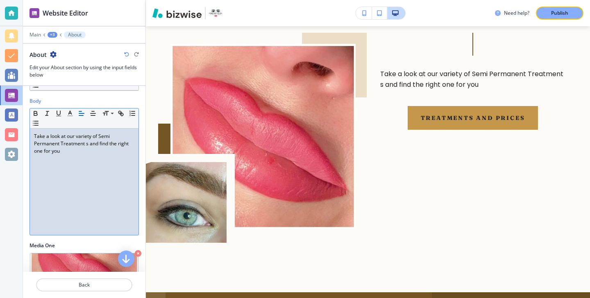
click at [94, 148] on p "Take a look at our variety of Semi Permanent Treatment s and find the right one…" at bounding box center [84, 144] width 100 height 22
click at [57, 143] on p "Take a look at our variety of Semi Permanent Treatment s and find the right one…" at bounding box center [84, 144] width 100 height 22
click at [61, 143] on p "Take a look at our variety of Semi Permanent Treatment s and find the right one…" at bounding box center [84, 144] width 100 height 22
click at [60, 143] on p "Take a look at our variety of Semi Permanent Treatment s and find the right one…" at bounding box center [84, 144] width 100 height 22
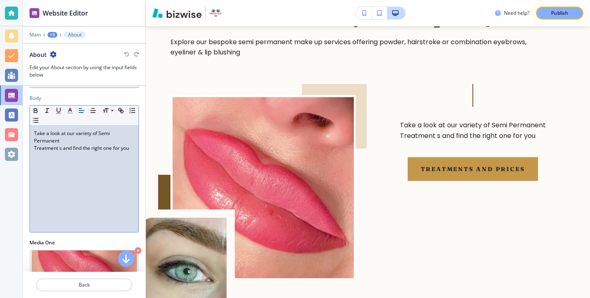
scroll to position [120, 0]
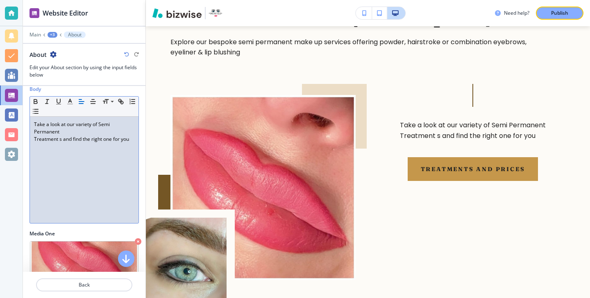
click at [110, 163] on div "Take a look at our variety of Semi Permanent Treatment s and find the right one…" at bounding box center [84, 170] width 109 height 107
drag, startPoint x: 134, startPoint y: 143, endPoint x: 30, endPoint y: 124, distance: 105.4
click at [30, 124] on div "Take a look at our variety of Semi Permanent Treatment s and find the right one…" at bounding box center [84, 170] width 109 height 107
copy div "Take a look at our variety of Semi Permanent Treatment s and find the right one…"
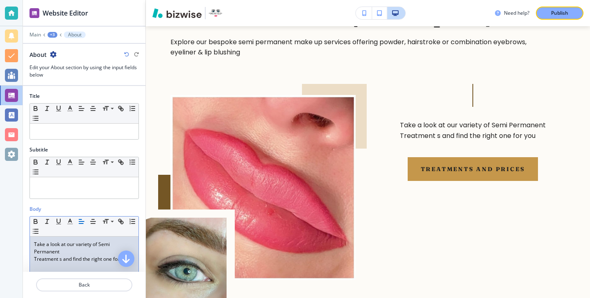
click at [118, 141] on div "Title Small Normal Large Huge" at bounding box center [84, 120] width 123 height 54
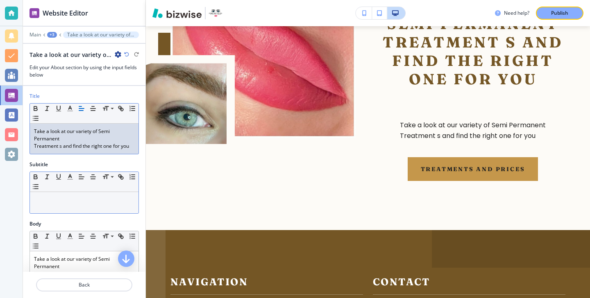
scroll to position [89, 0]
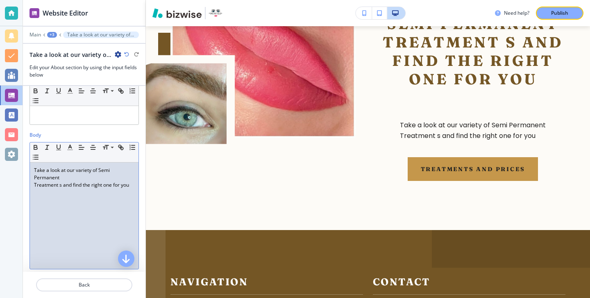
drag, startPoint x: 136, startPoint y: 187, endPoint x: 38, endPoint y: 163, distance: 100.3
click at [38, 163] on div "Take a look at our variety of Semi Permanent Treatment s and find the right one…" at bounding box center [84, 216] width 109 height 107
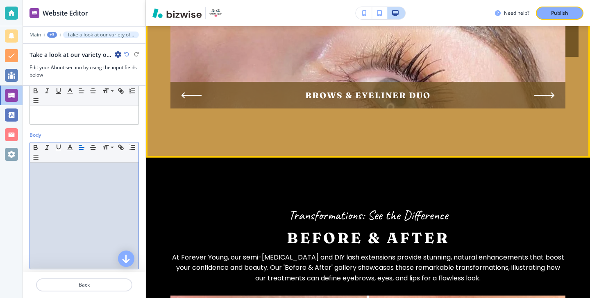
scroll to position [1368, 0]
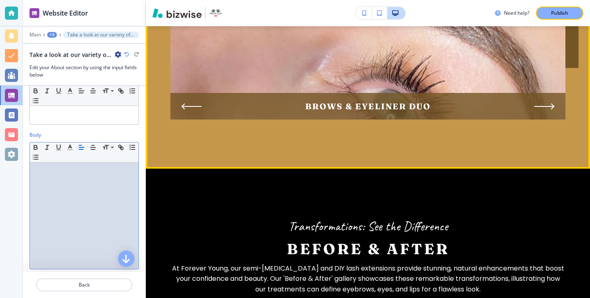
click at [550, 94] on div "BROWS & EYELINER DUO" at bounding box center [368, 106] width 395 height 27
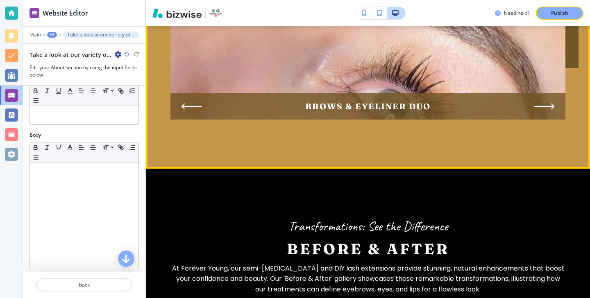
click at [550, 94] on div "BROWS & EYELINER DUO" at bounding box center [368, 106] width 395 height 27
click at [550, 103] on icon "Next Slide" at bounding box center [546, 106] width 20 height 7
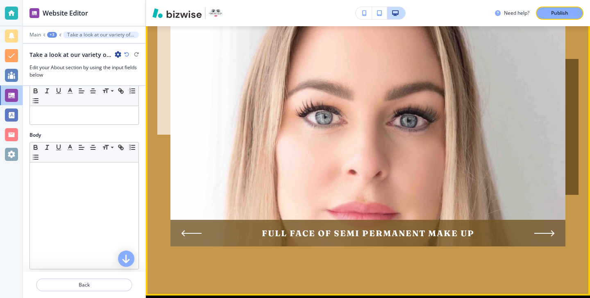
scroll to position [1241, 0]
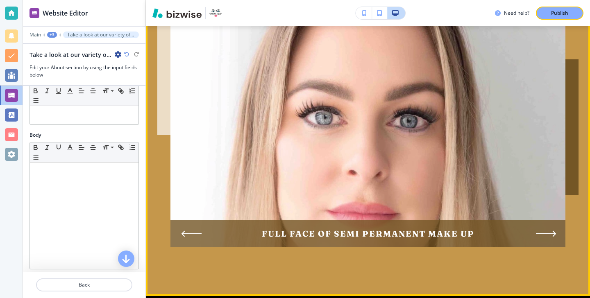
click at [549, 234] on icon "Next Slide" at bounding box center [546, 234] width 19 height 0
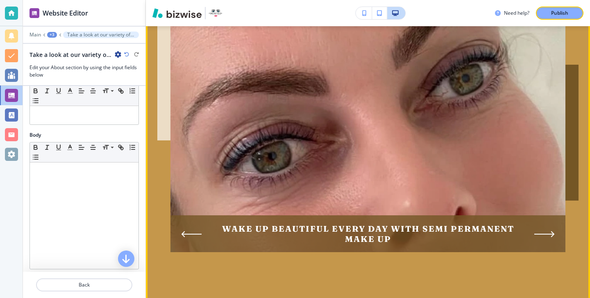
scroll to position [1223, 0]
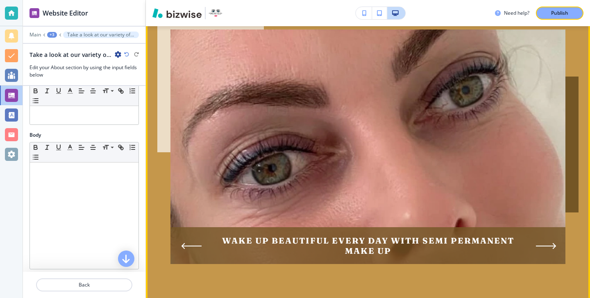
click at [547, 243] on icon "Next Slide" at bounding box center [546, 246] width 20 height 7
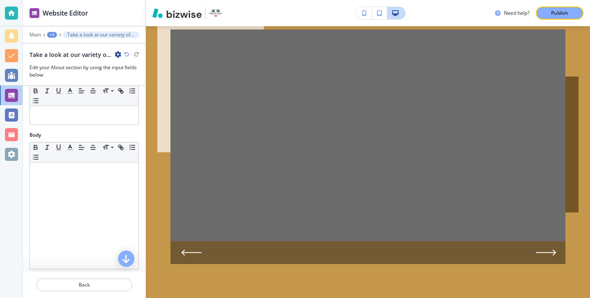
click at [547, 241] on div at bounding box center [368, 252] width 395 height 23
click at [548, 250] on icon "Next Slide" at bounding box center [546, 253] width 20 height 7
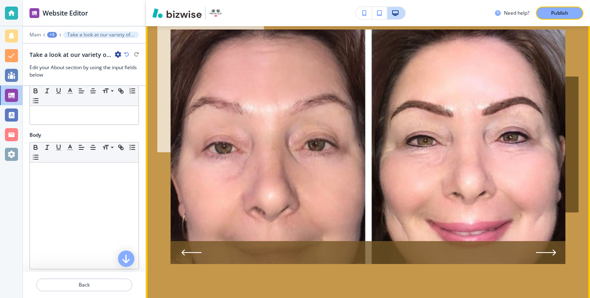
click at [548, 250] on div at bounding box center [368, 252] width 395 height 23
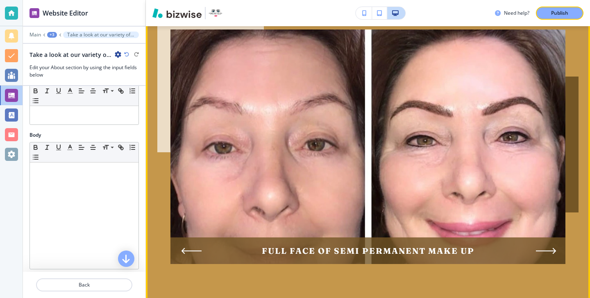
click at [548, 248] on icon "Next Slide" at bounding box center [546, 251] width 20 height 7
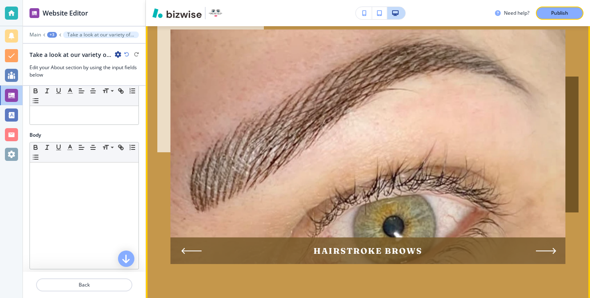
click at [548, 248] on icon "Next Slide" at bounding box center [546, 251] width 20 height 7
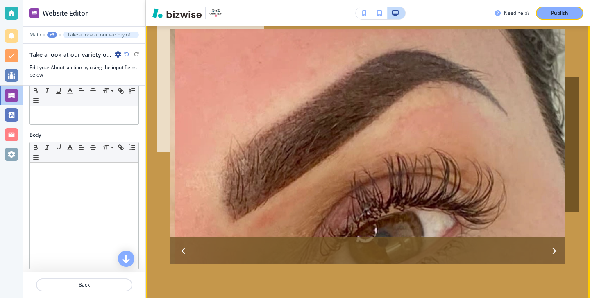
click at [548, 248] on icon "Next Slide" at bounding box center [546, 251] width 20 height 7
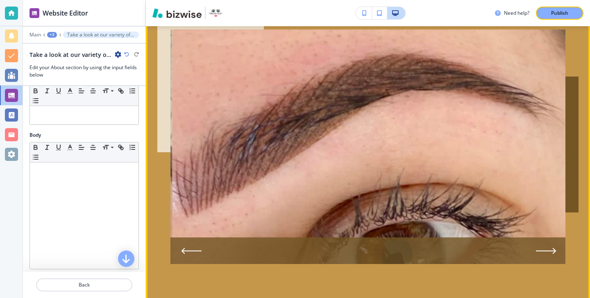
click at [548, 248] on icon "Next Slide" at bounding box center [546, 251] width 20 height 7
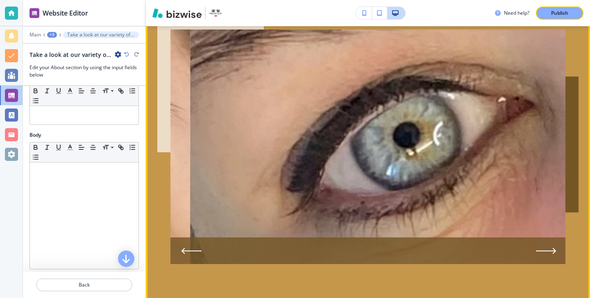
click at [546, 248] on icon "Next Slide" at bounding box center [546, 251] width 20 height 7
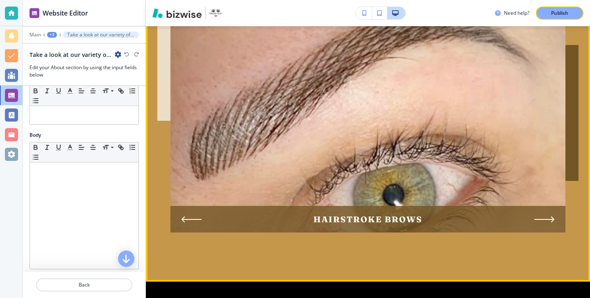
scroll to position [1293, 0]
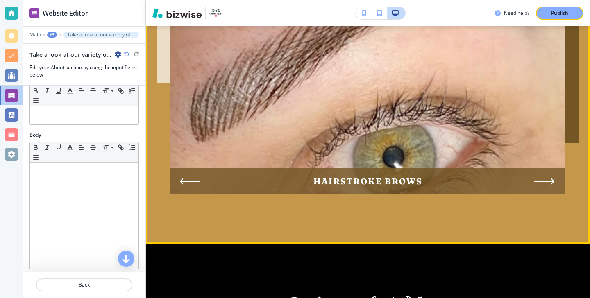
click at [189, 178] on icon "Previous Slide" at bounding box center [190, 181] width 20 height 7
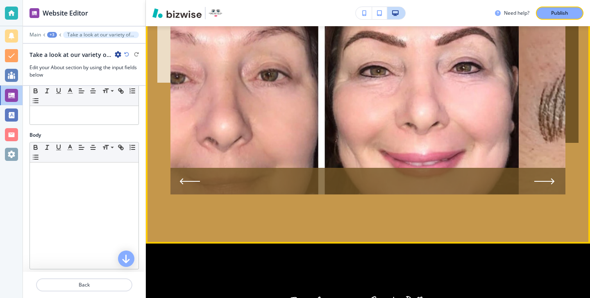
click at [189, 178] on icon "Previous Slide" at bounding box center [190, 181] width 20 height 7
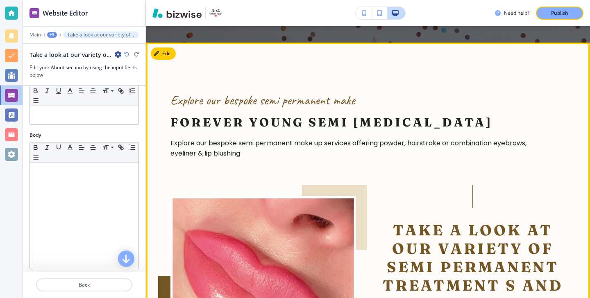
scroll to position [4984, 0]
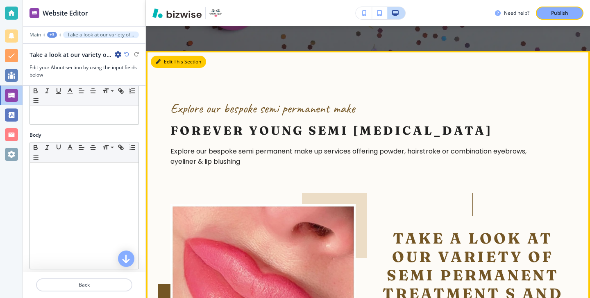
click at [167, 60] on button "Edit This Section" at bounding box center [178, 62] width 55 height 12
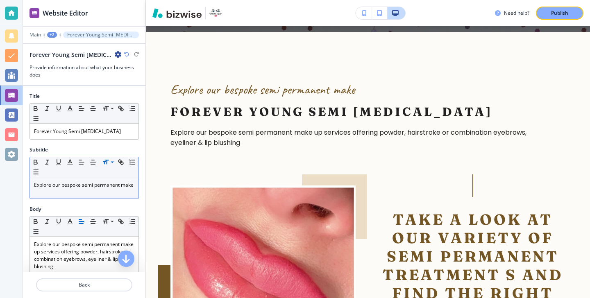
scroll to position [187, 0]
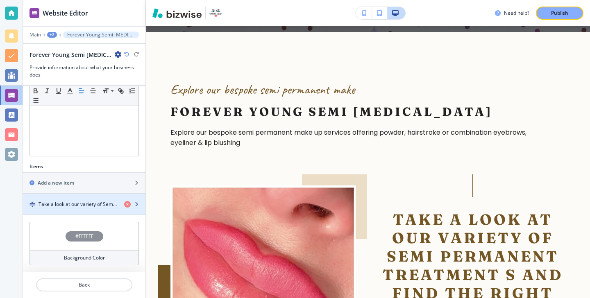
click at [83, 211] on div "button" at bounding box center [84, 211] width 123 height 7
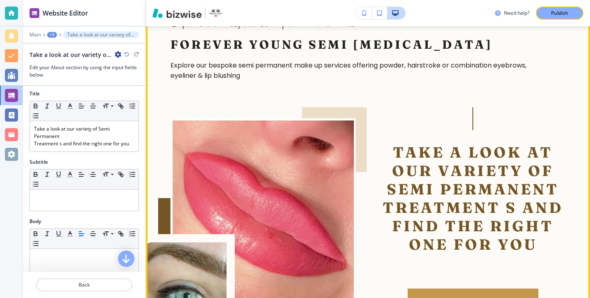
scroll to position [5096, 0]
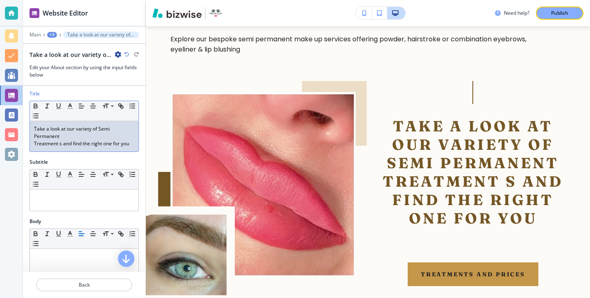
click at [61, 146] on p "Treatment s and find the right one for you" at bounding box center [84, 143] width 100 height 7
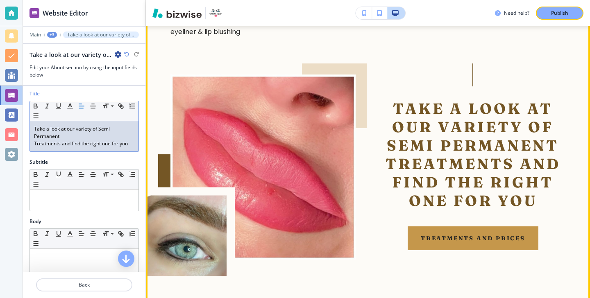
scroll to position [5115, 0]
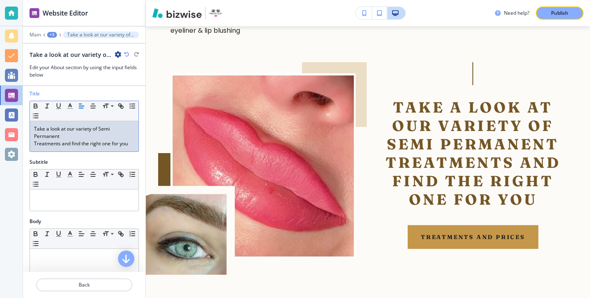
click at [132, 144] on p "Treatments and find the right one for you" at bounding box center [84, 143] width 100 height 7
drag, startPoint x: 136, startPoint y: 147, endPoint x: 29, endPoint y: 122, distance: 110.3
click at [29, 121] on div "Title Small Normal Large Huge Take a look at our variety of Semi Permanent Trea…" at bounding box center [84, 124] width 123 height 68
copy div "Take a look at our variety of Semi Permanent Treatments and find the right one …"
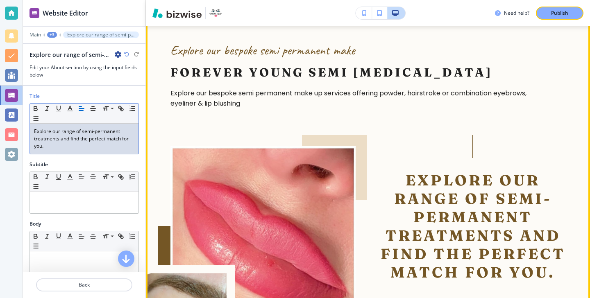
scroll to position [5042, 0]
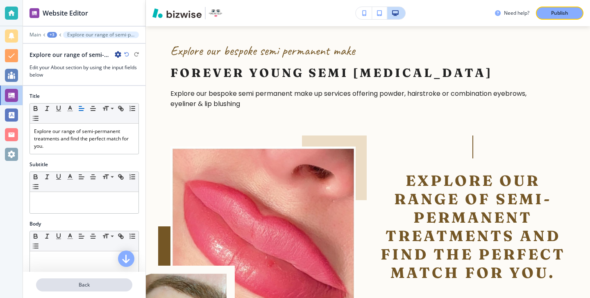
click at [102, 282] on p "Back" at bounding box center [84, 285] width 95 height 7
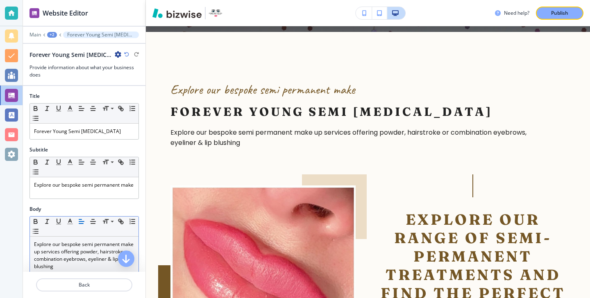
scroll to position [5003, 0]
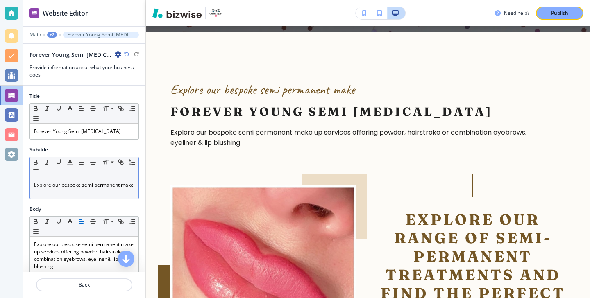
click at [114, 191] on div "Explore our bespoke semi permanent make" at bounding box center [84, 188] width 109 height 21
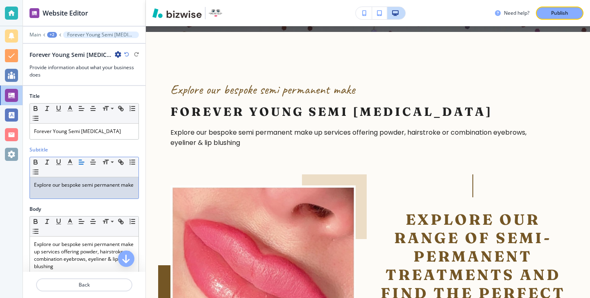
click at [114, 191] on div "Explore our bespoke semi permanent make" at bounding box center [84, 188] width 109 height 21
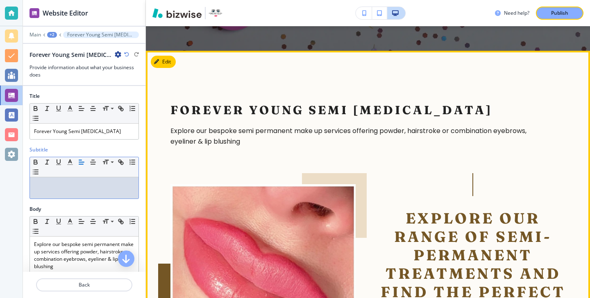
scroll to position [4970, 0]
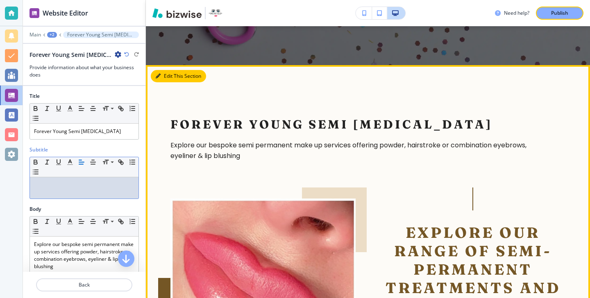
click at [163, 70] on button "Edit This Section" at bounding box center [178, 76] width 55 height 12
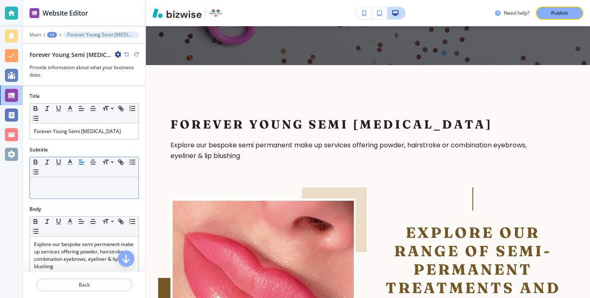
scroll to position [187, 0]
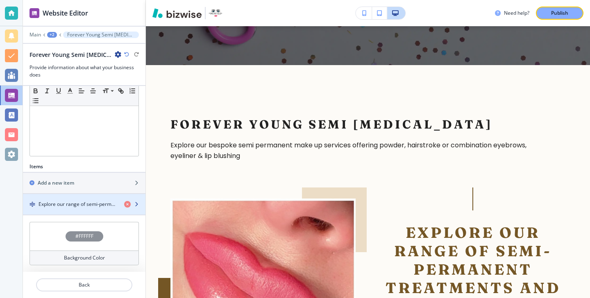
click at [96, 204] on h4 "Explore our range of semi-permanent treatments and find the perfect match for y…" at bounding box center [78, 204] width 79 height 7
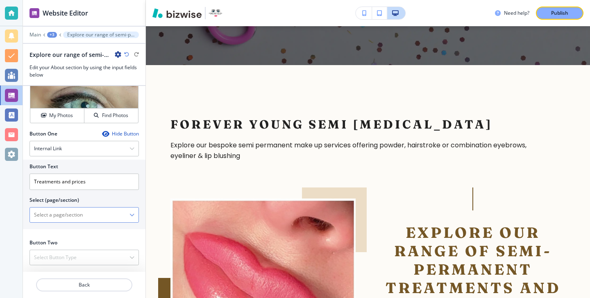
scroll to position [215, 0]
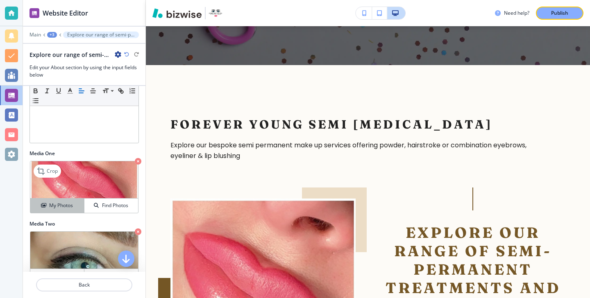
click at [78, 209] on button "My Photos" at bounding box center [57, 206] width 54 height 14
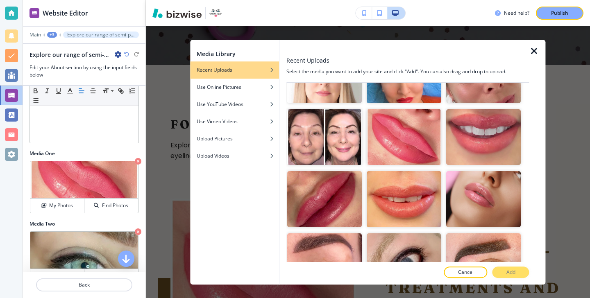
scroll to position [360, 0]
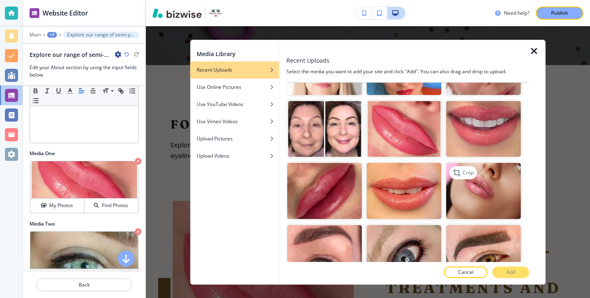
click at [512, 207] on img "button" at bounding box center [484, 191] width 75 height 56
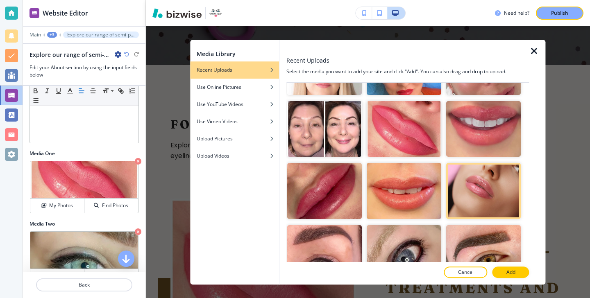
click at [512, 270] on p "Add" at bounding box center [511, 272] width 9 height 7
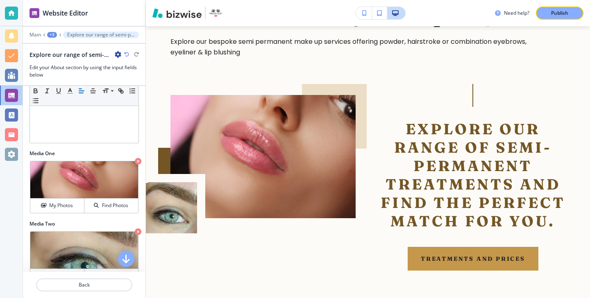
scroll to position [5079, 0]
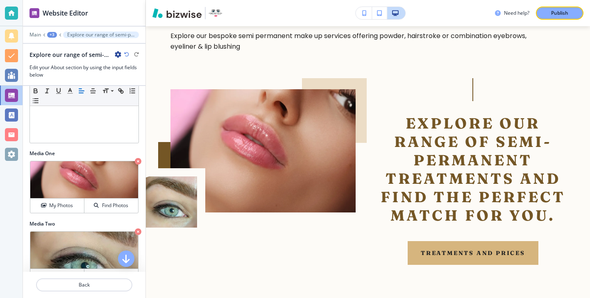
click at [473, 256] on button "Treatments and prices" at bounding box center [473, 253] width 131 height 24
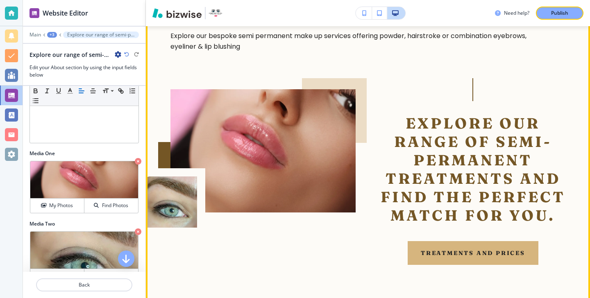
click at [473, 253] on button "Treatments and prices" at bounding box center [473, 253] width 131 height 24
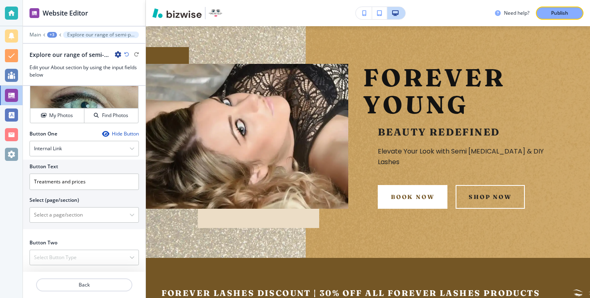
scroll to position [0, 0]
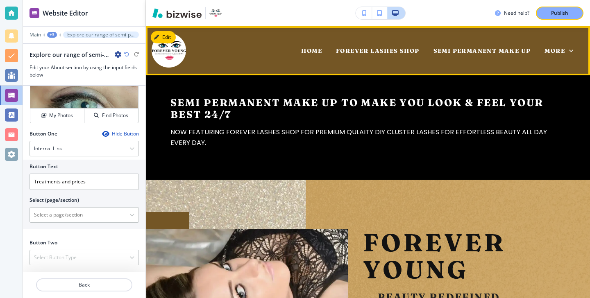
click at [485, 60] on div "SEMI PERMANENT MAKE UP" at bounding box center [483, 50] width 112 height 33
click at [486, 57] on div "SEMI PERMANENT MAKE UP" at bounding box center [483, 50] width 112 height 33
click at [486, 56] on div "SEMI PERMANENT MAKE UP" at bounding box center [483, 50] width 112 height 33
click at [486, 52] on span "SEMI PERMANENT MAKE UP" at bounding box center [483, 50] width 98 height 7
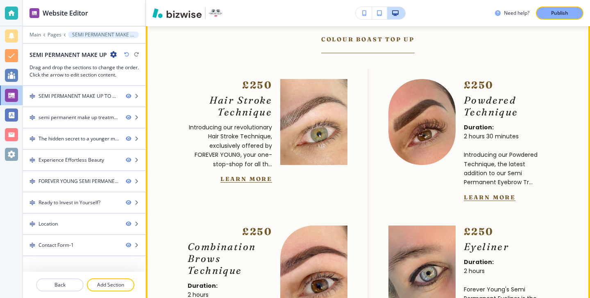
scroll to position [1296, 0]
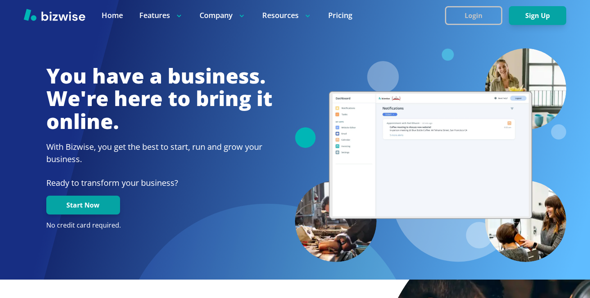
click at [497, 9] on button "Login" at bounding box center [473, 15] width 57 height 19
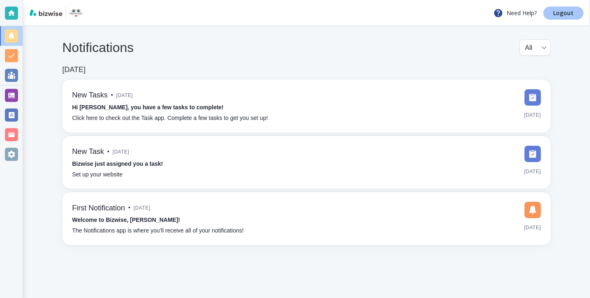
click at [579, 8] on link "Logout" at bounding box center [564, 13] width 40 height 13
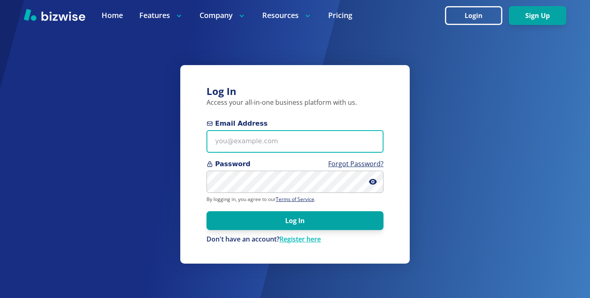
click at [278, 137] on input "Email Address" at bounding box center [295, 141] width 177 height 23
paste input "{H[#tIu8qGE9"
type input "{H[#tIu8qGE9"
click at [278, 139] on input "{H[#tIu8qGE9" at bounding box center [295, 141] width 177 height 23
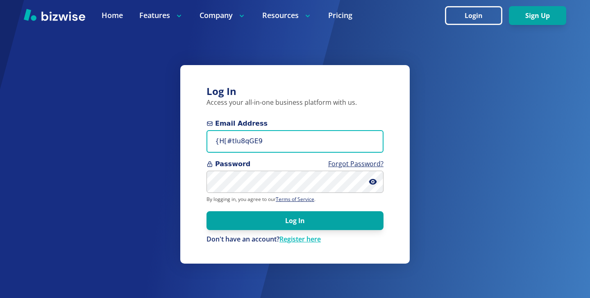
click at [278, 139] on input "{H[#tIu8qGE9" at bounding box center [295, 141] width 177 height 23
click at [284, 145] on input "Email Address" at bounding box center [295, 141] width 177 height 23
paste input "kelseyurek@gmail.com"
type input "kelseyurek@gmail.com"
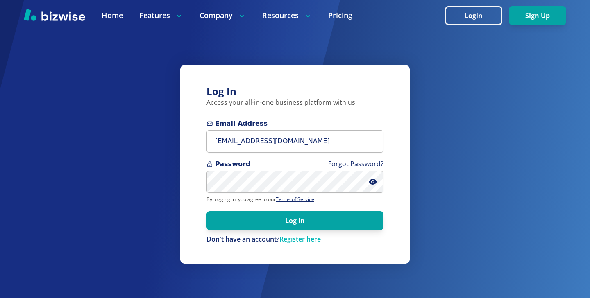
click at [278, 211] on form "Email Address kelseyurek@gmail.com Password Forgot Password? By logging in, you…" at bounding box center [295, 181] width 177 height 125
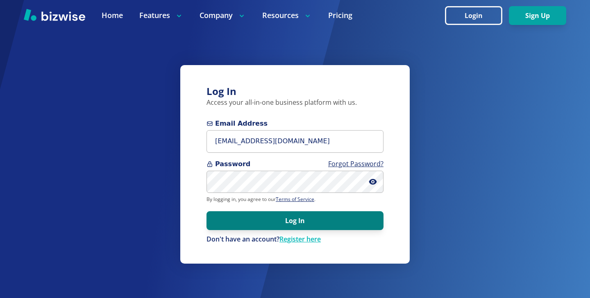
click at [278, 212] on button "Log In" at bounding box center [295, 221] width 177 height 19
